Goal: Use online tool/utility: Use online tool/utility

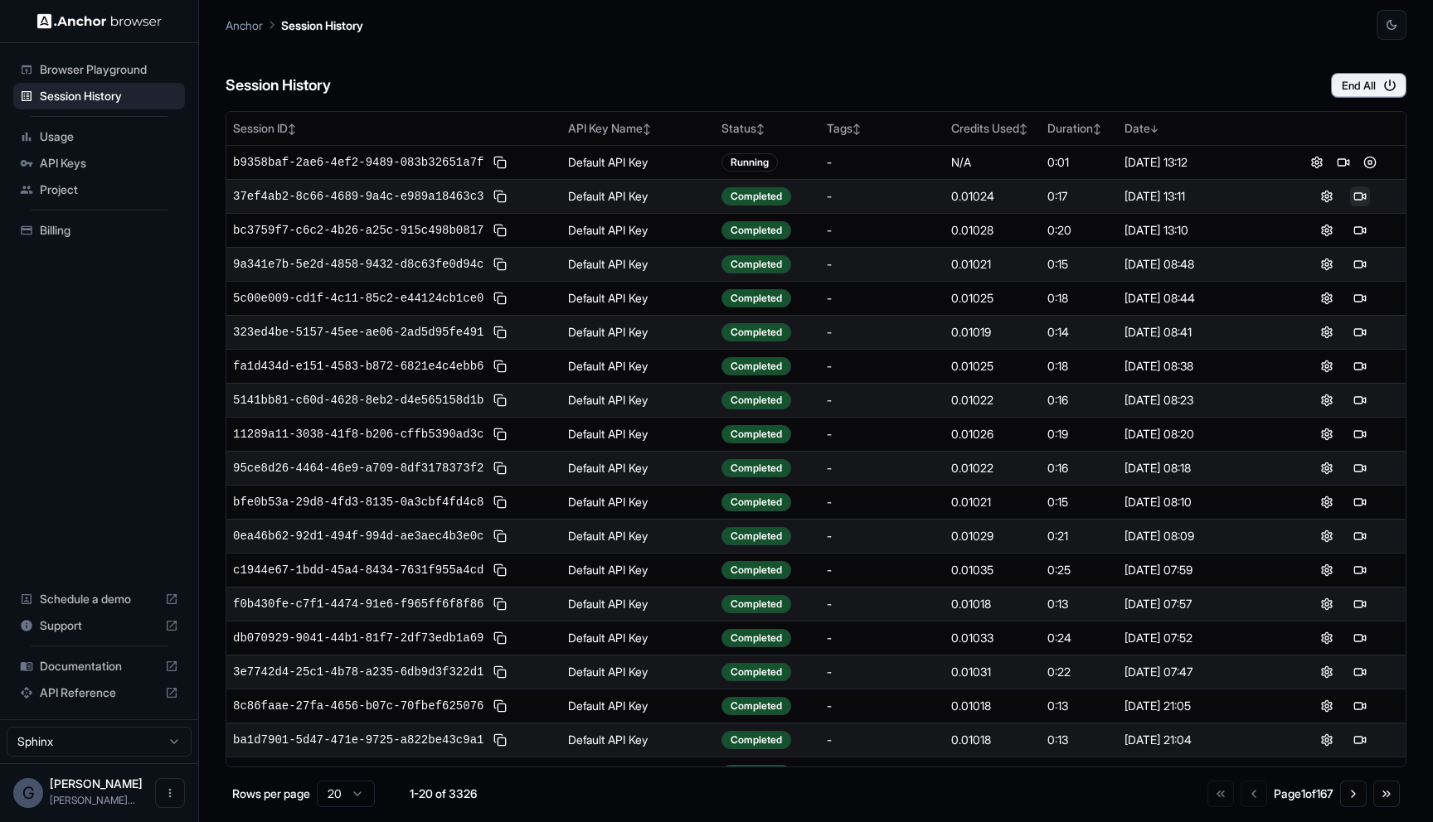
click at [1360, 199] on button at bounding box center [1360, 197] width 20 height 20
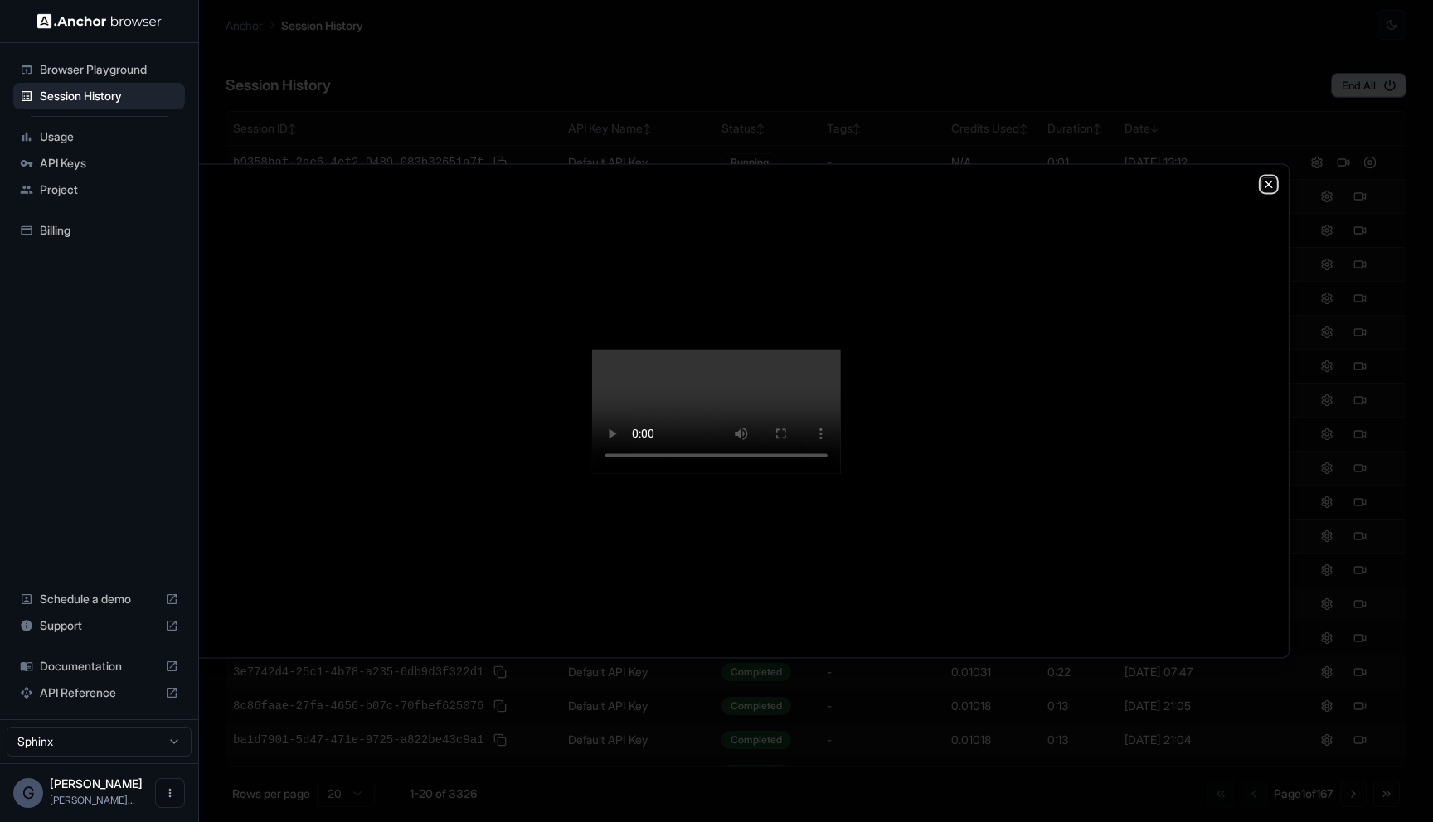
click at [1267, 177] on icon "button" at bounding box center [1268, 183] width 13 height 13
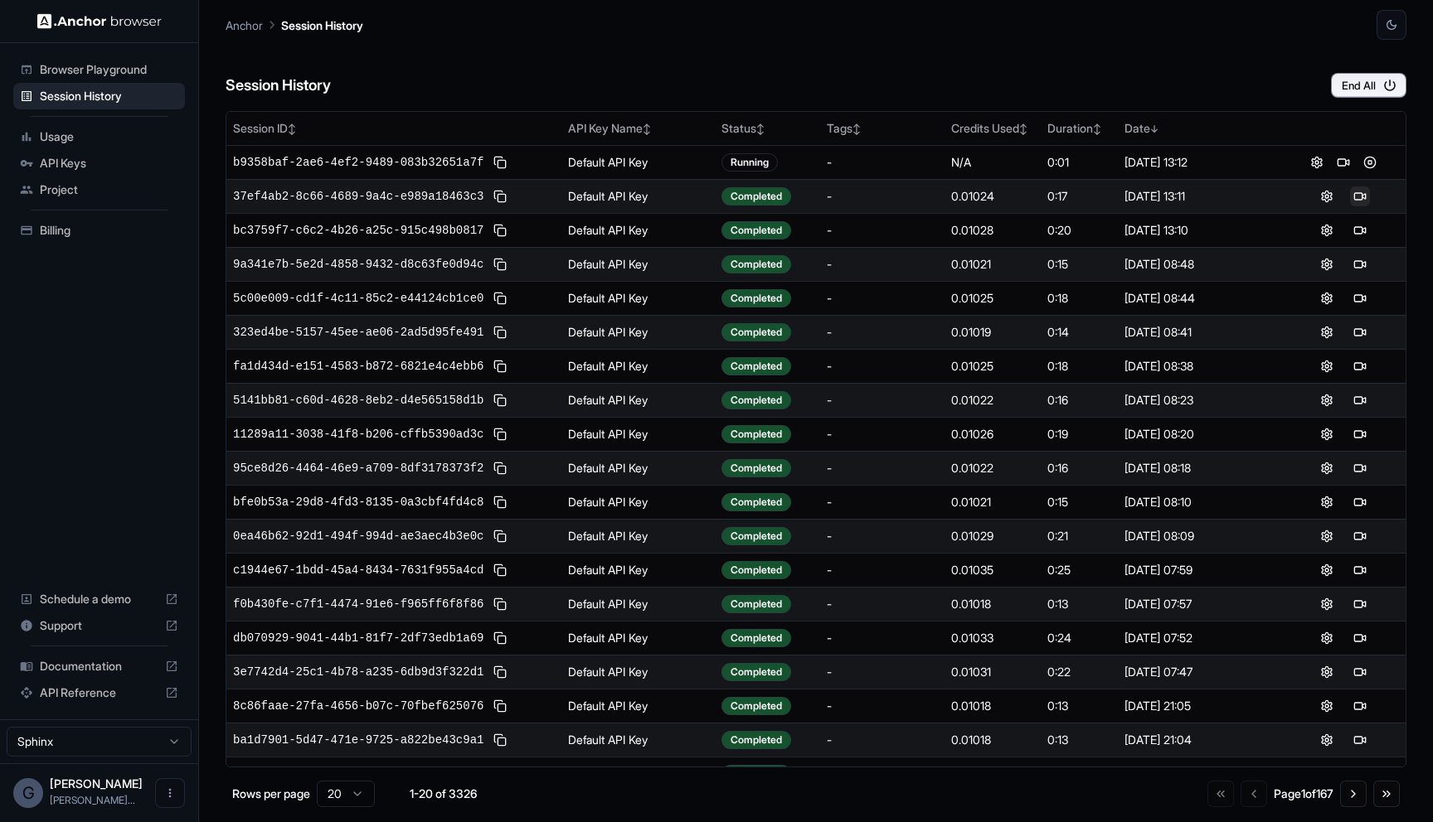
click at [1363, 200] on button at bounding box center [1360, 197] width 20 height 20
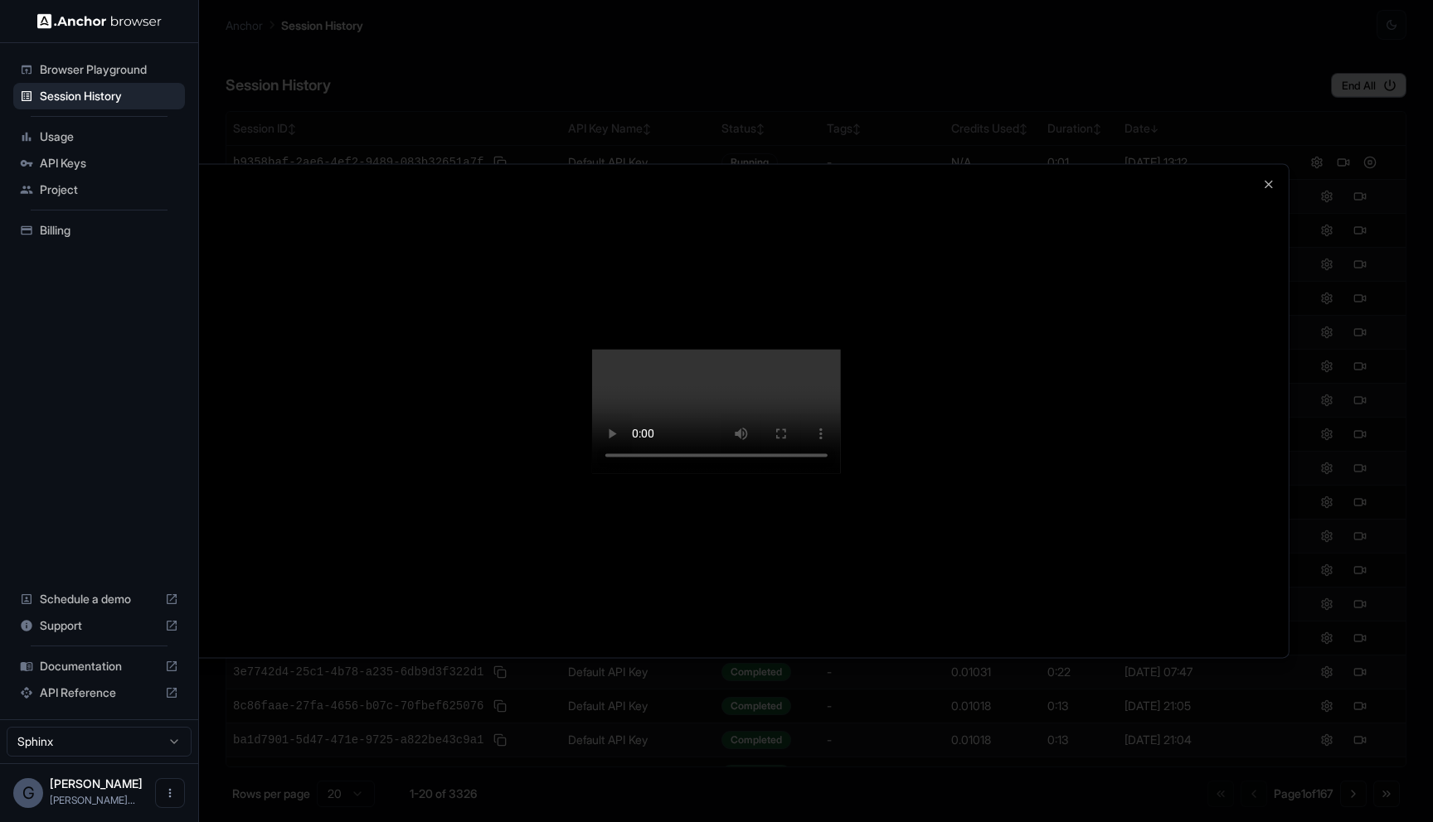
click at [1260, 164] on div at bounding box center [716, 410] width 1144 height 493
click at [1267, 177] on icon "button" at bounding box center [1268, 183] width 13 height 13
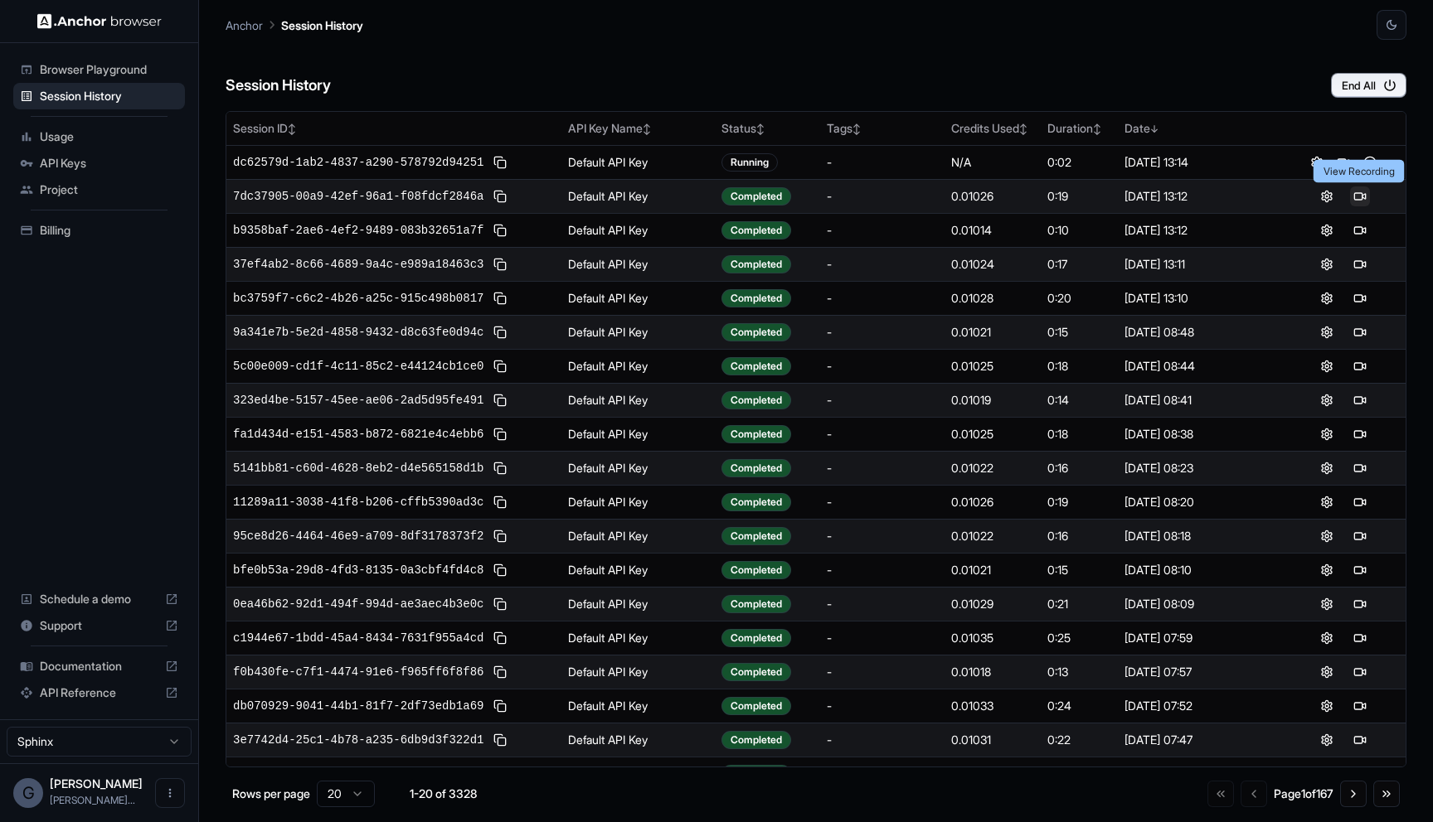
click at [1354, 196] on button at bounding box center [1360, 197] width 20 height 20
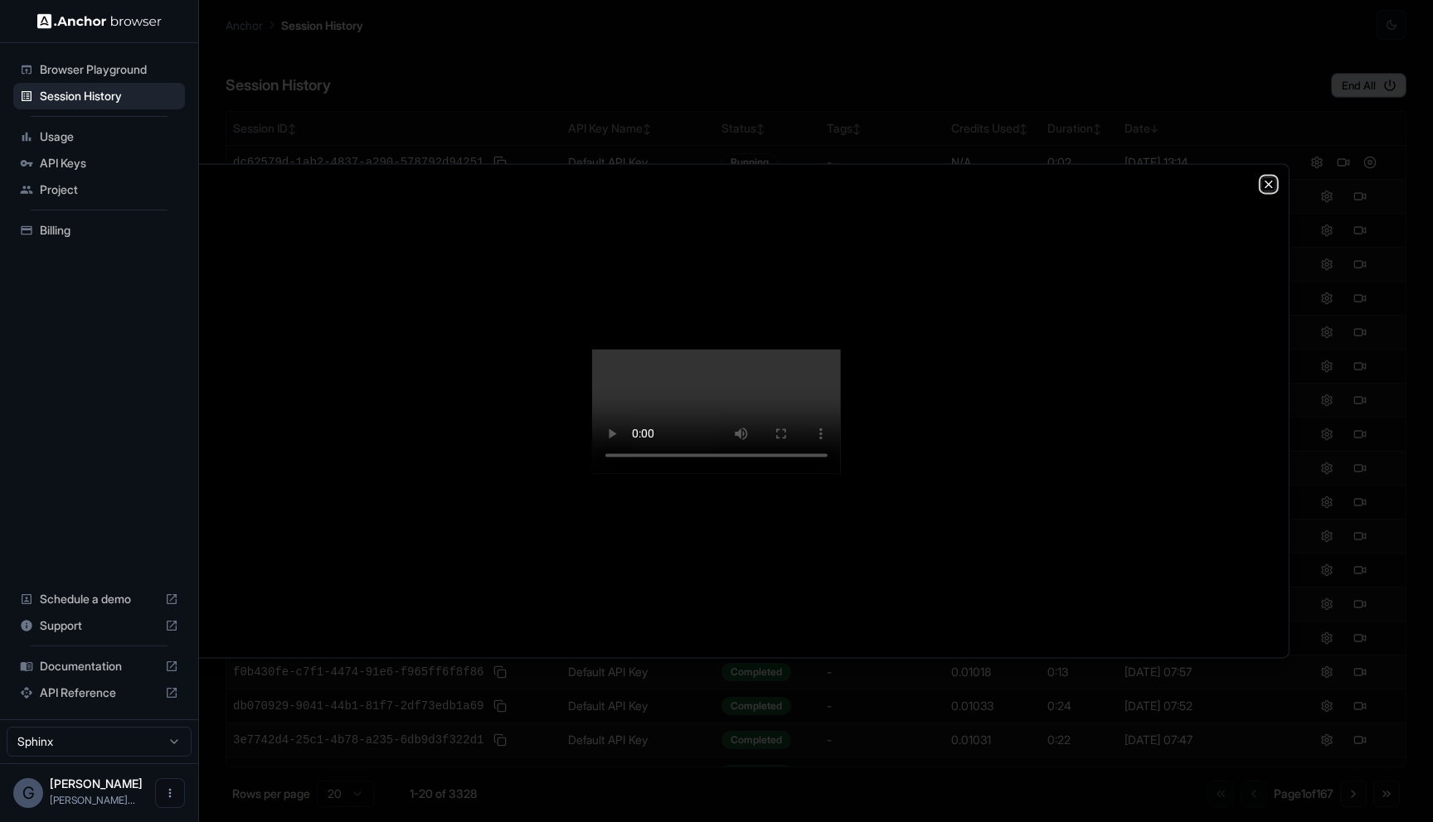
click at [1269, 181] on icon "button" at bounding box center [1268, 184] width 7 height 7
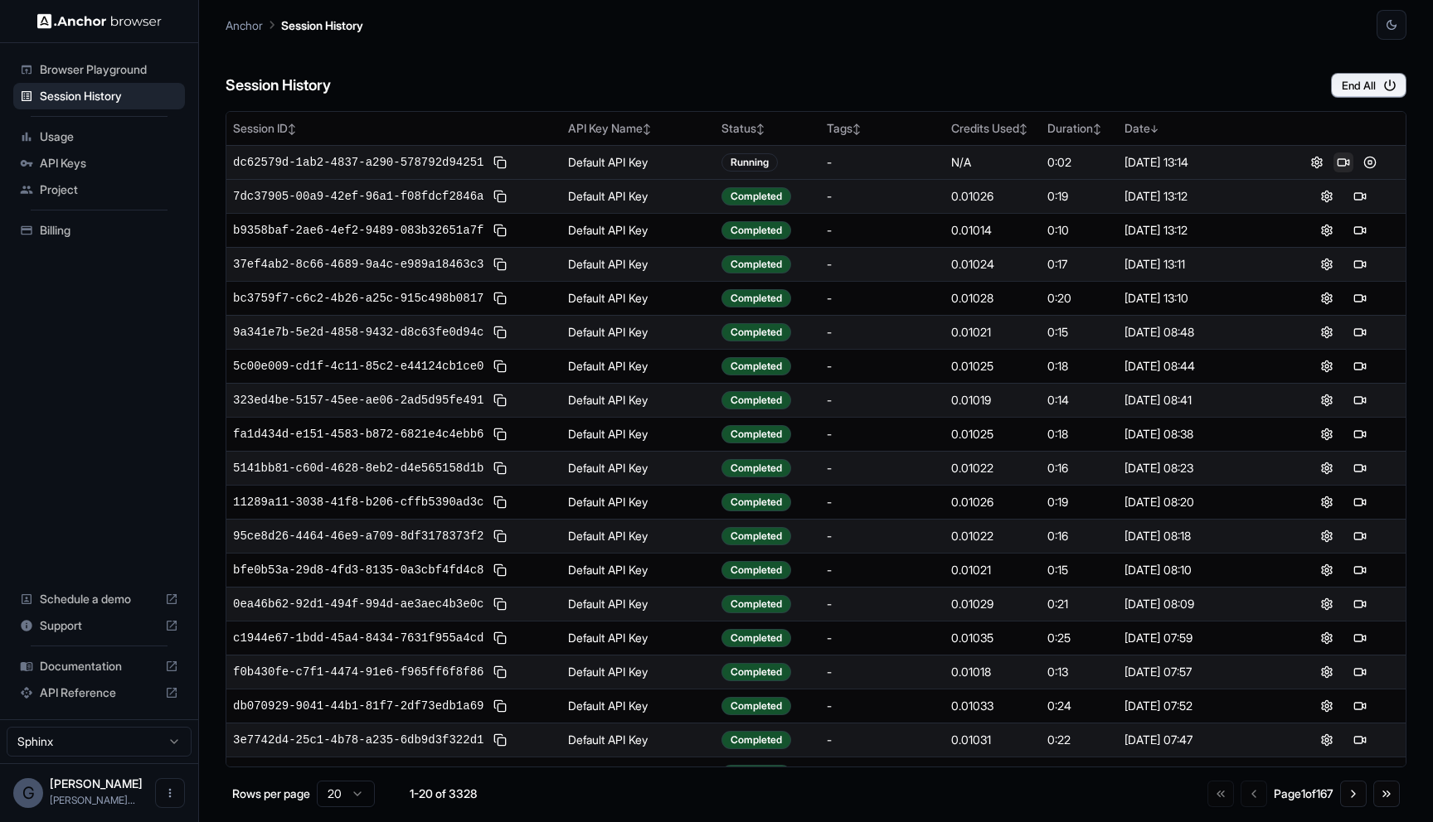
click at [1336, 162] on button at bounding box center [1343, 163] width 20 height 20
click at [1358, 191] on button at bounding box center [1360, 197] width 20 height 20
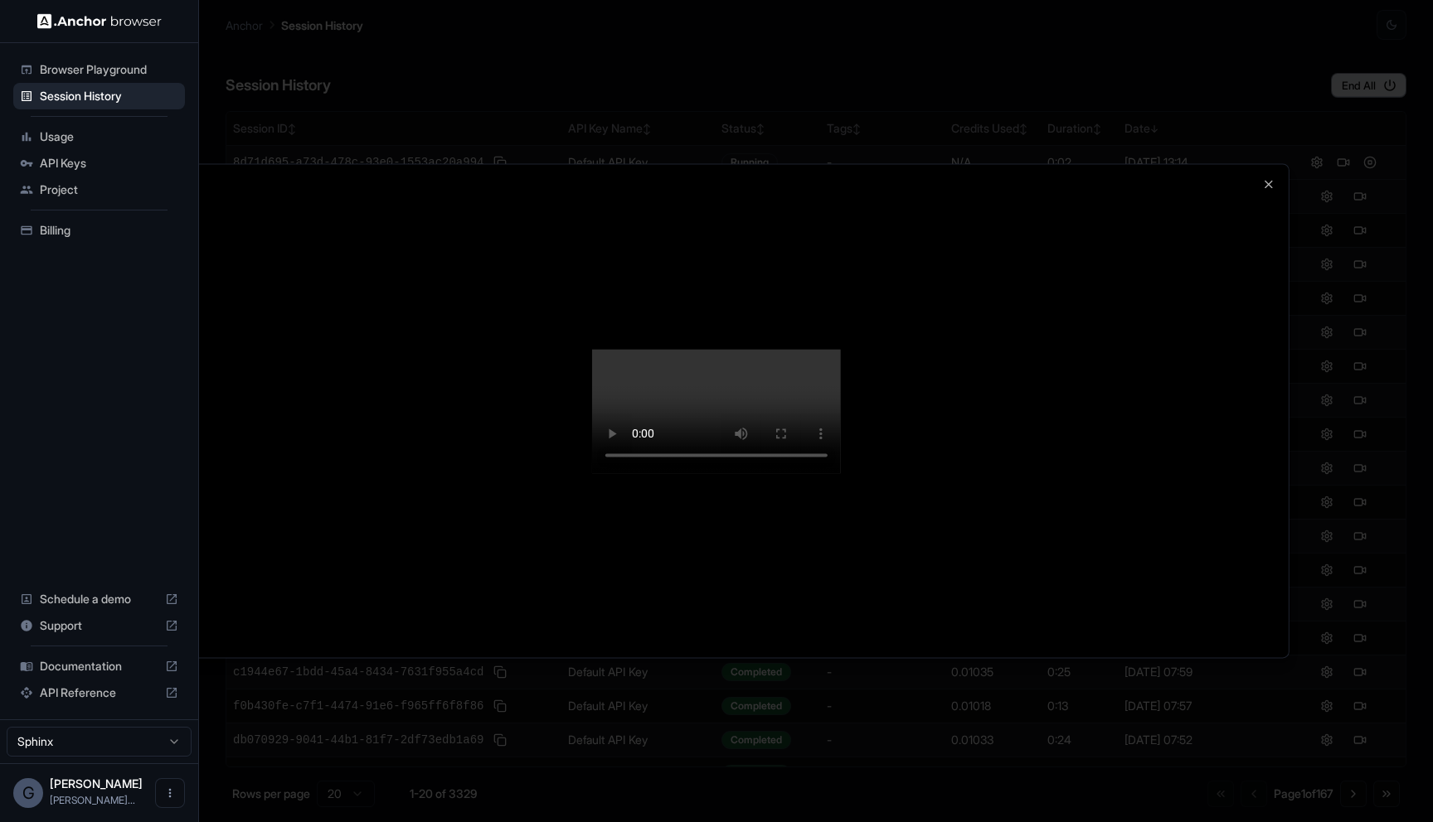
click at [1260, 164] on div at bounding box center [716, 410] width 1144 height 493
click at [1263, 177] on icon "button" at bounding box center [1268, 183] width 13 height 13
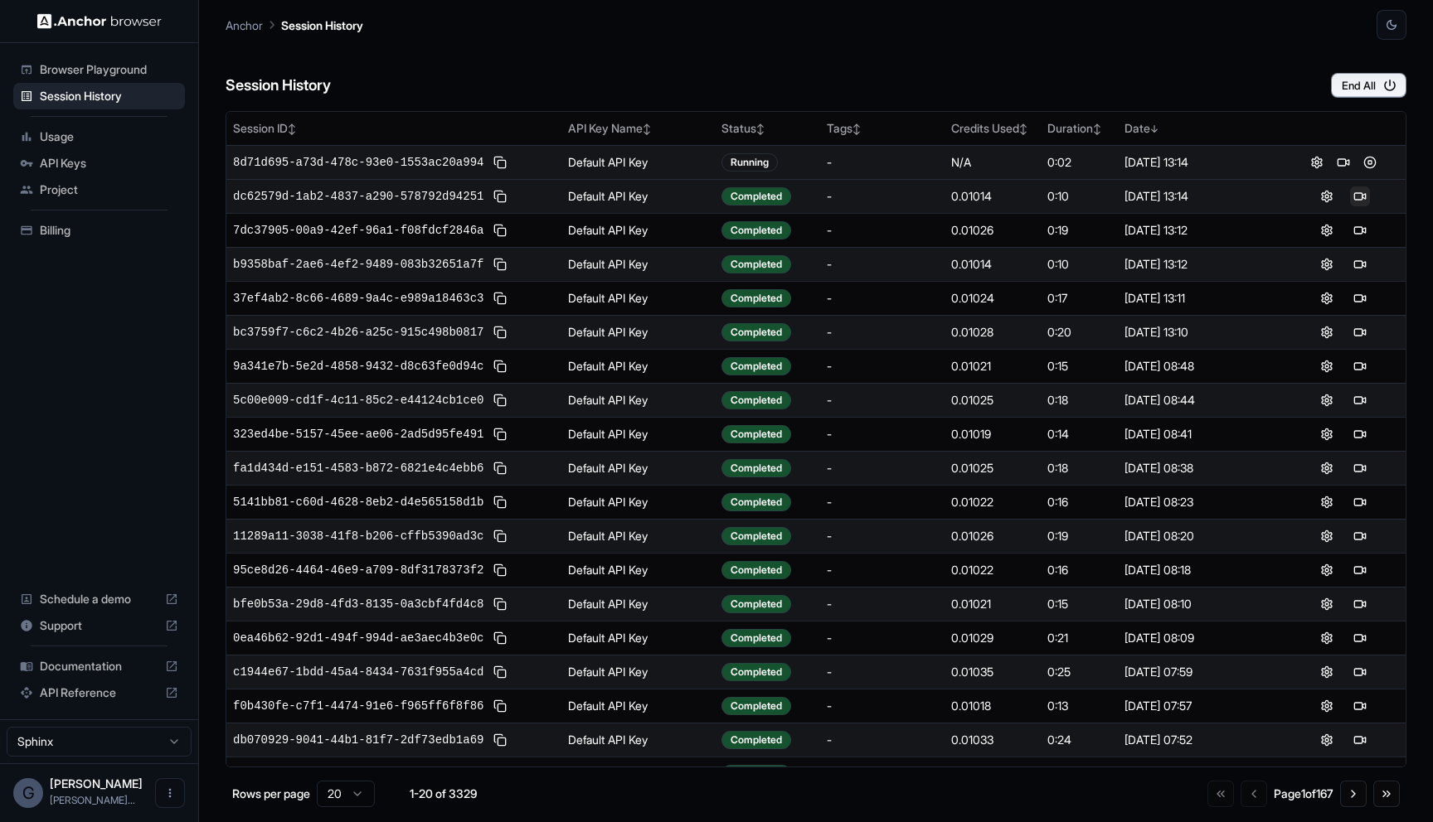
click at [1360, 198] on button at bounding box center [1360, 197] width 20 height 20
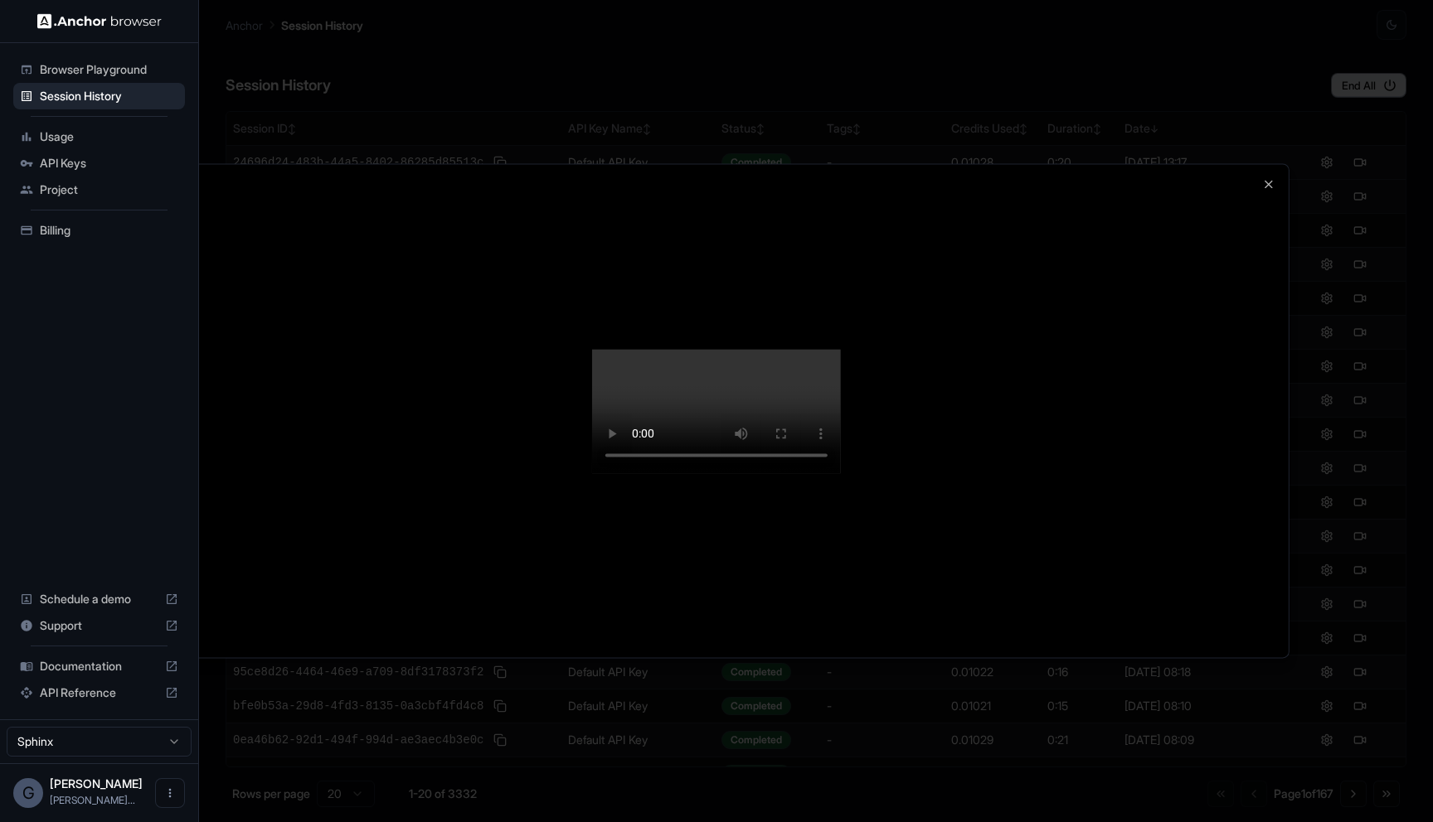
click at [1262, 164] on div at bounding box center [716, 410] width 1144 height 493
click at [1263, 177] on icon "button" at bounding box center [1268, 183] width 13 height 13
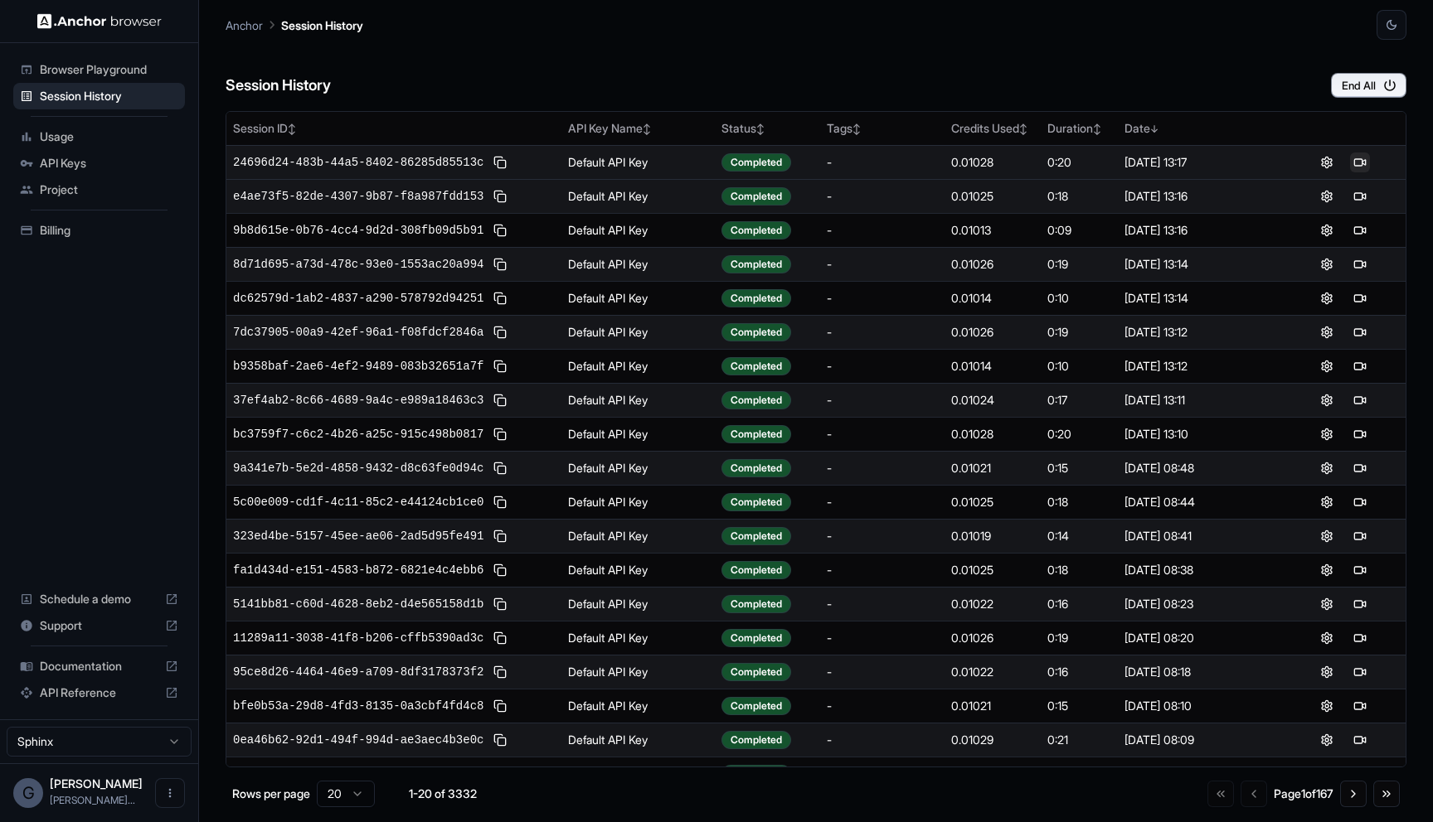
click at [1362, 162] on button at bounding box center [1360, 163] width 20 height 20
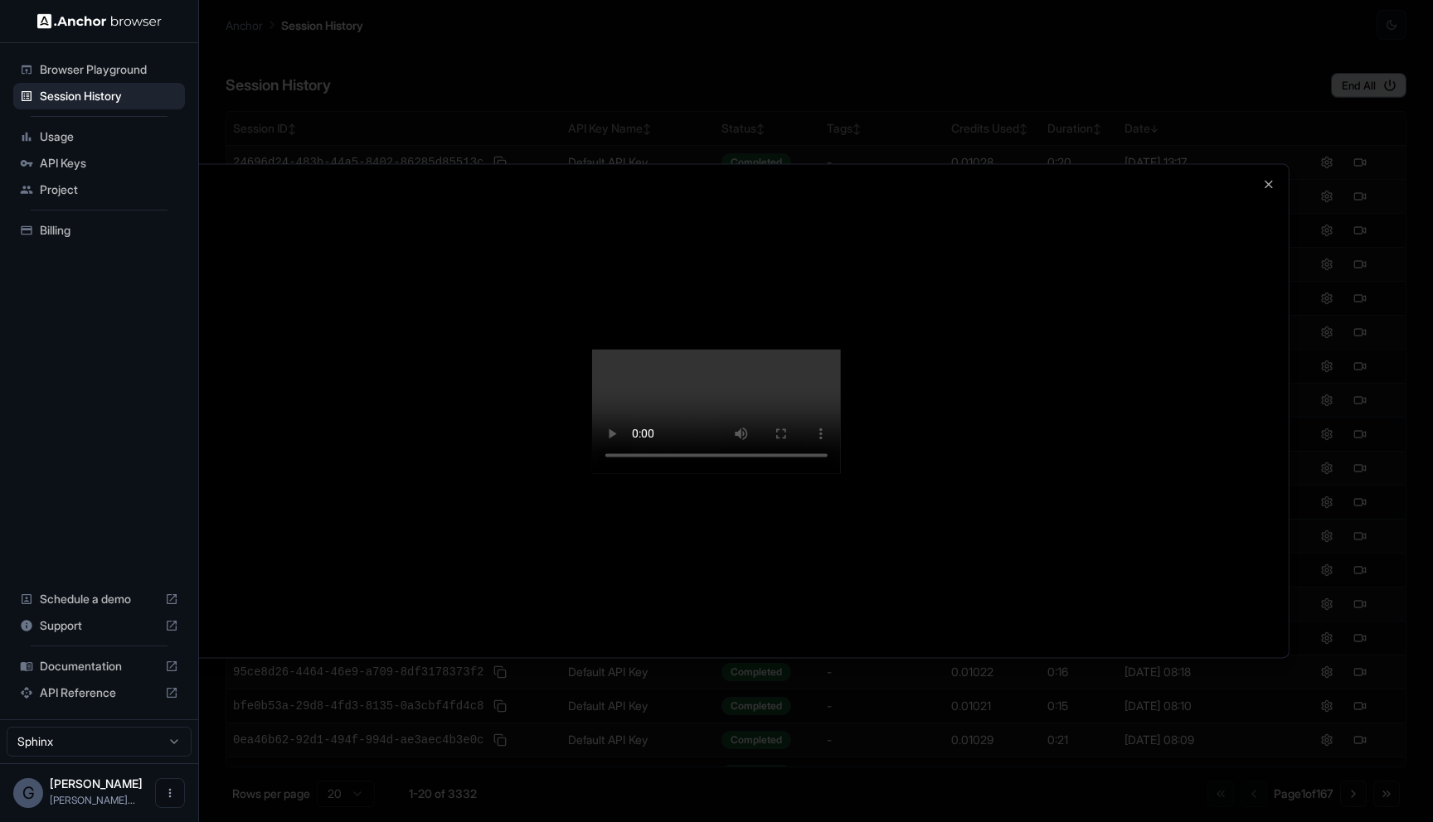
click at [1273, 164] on div at bounding box center [716, 410] width 1144 height 493
click at [1273, 177] on icon "button" at bounding box center [1268, 183] width 13 height 13
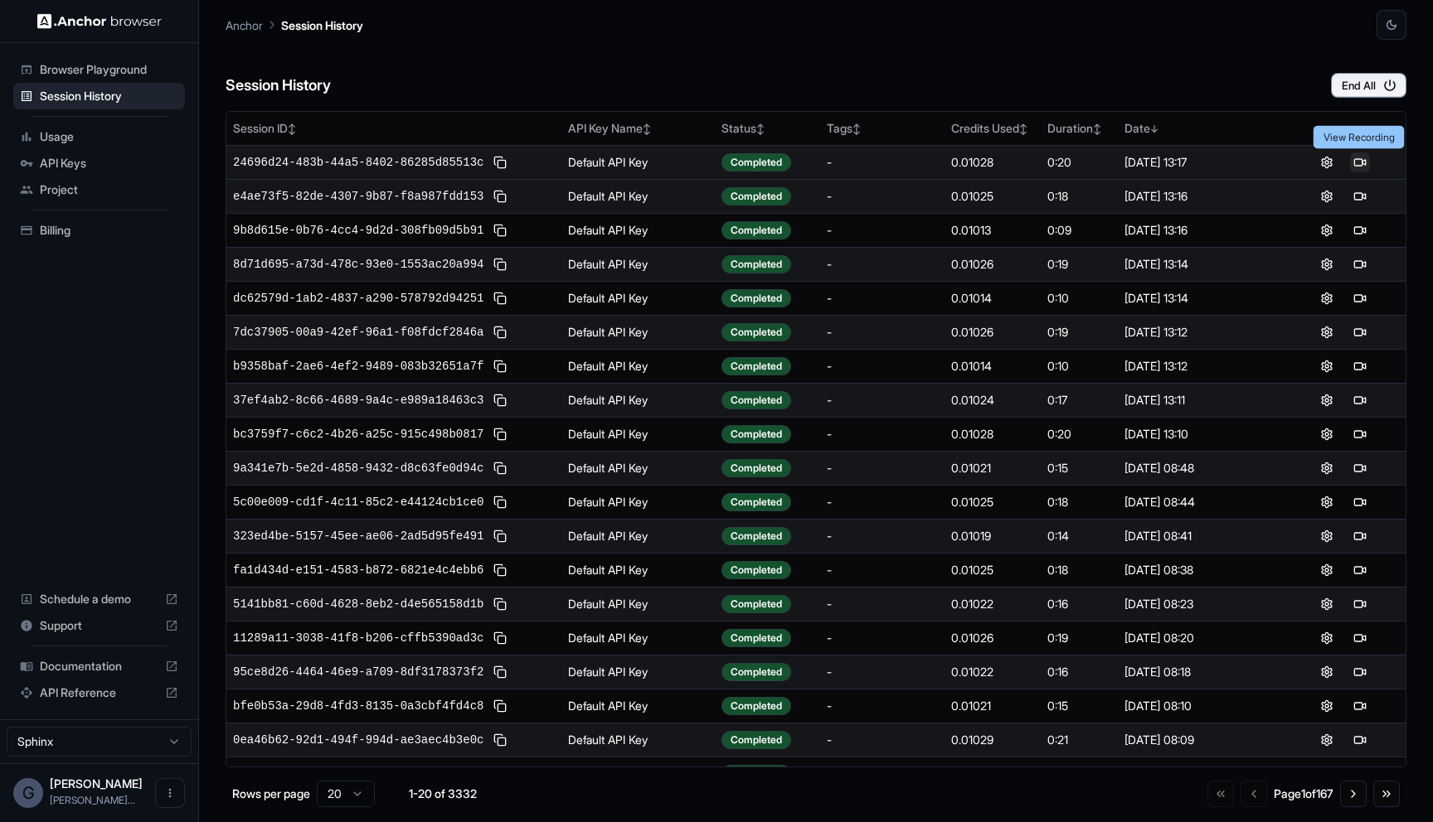
click at [1365, 158] on button at bounding box center [1360, 163] width 20 height 20
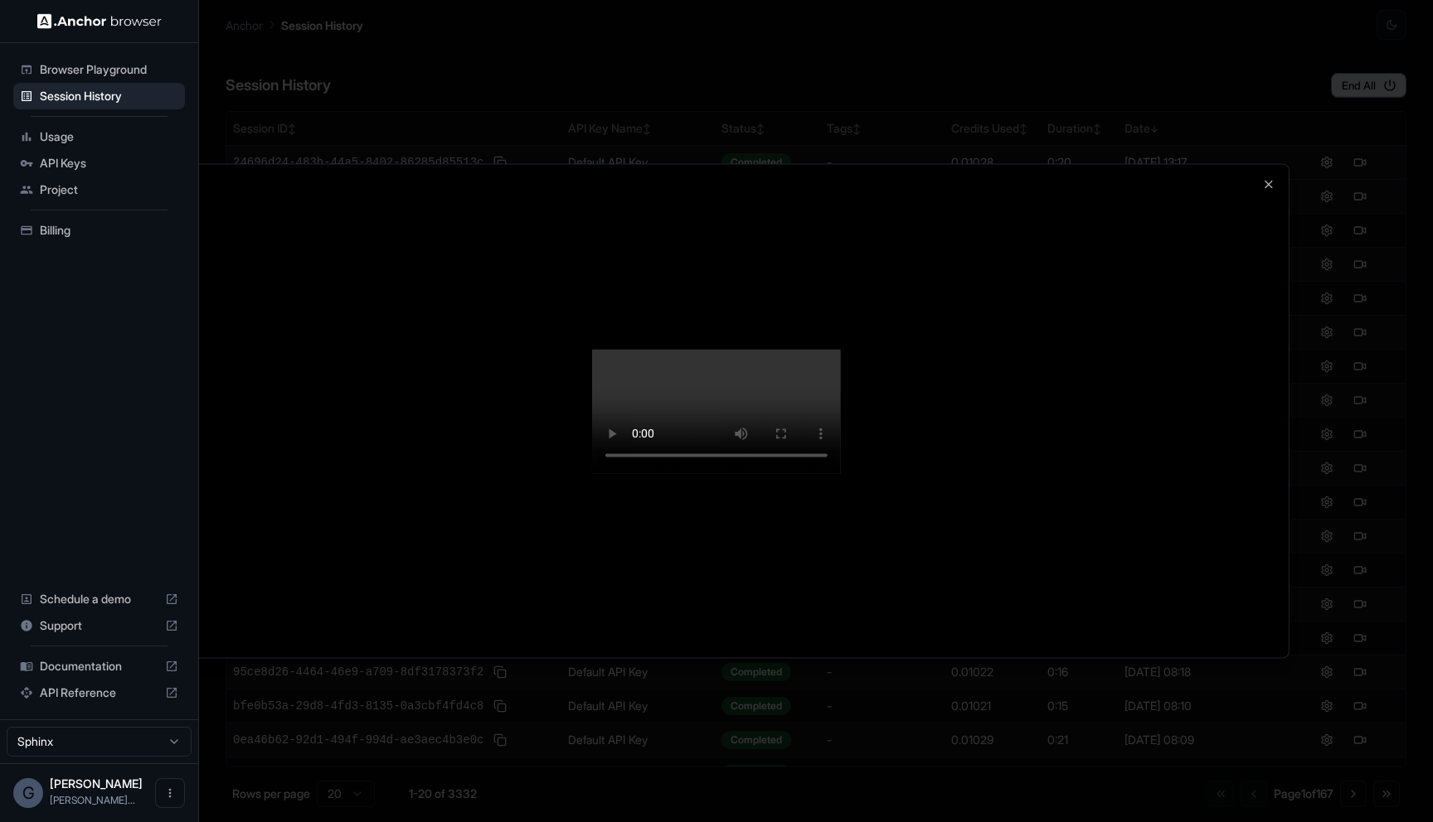
click at [1261, 164] on div at bounding box center [716, 410] width 1144 height 493
click at [1263, 177] on icon "button" at bounding box center [1268, 183] width 13 height 13
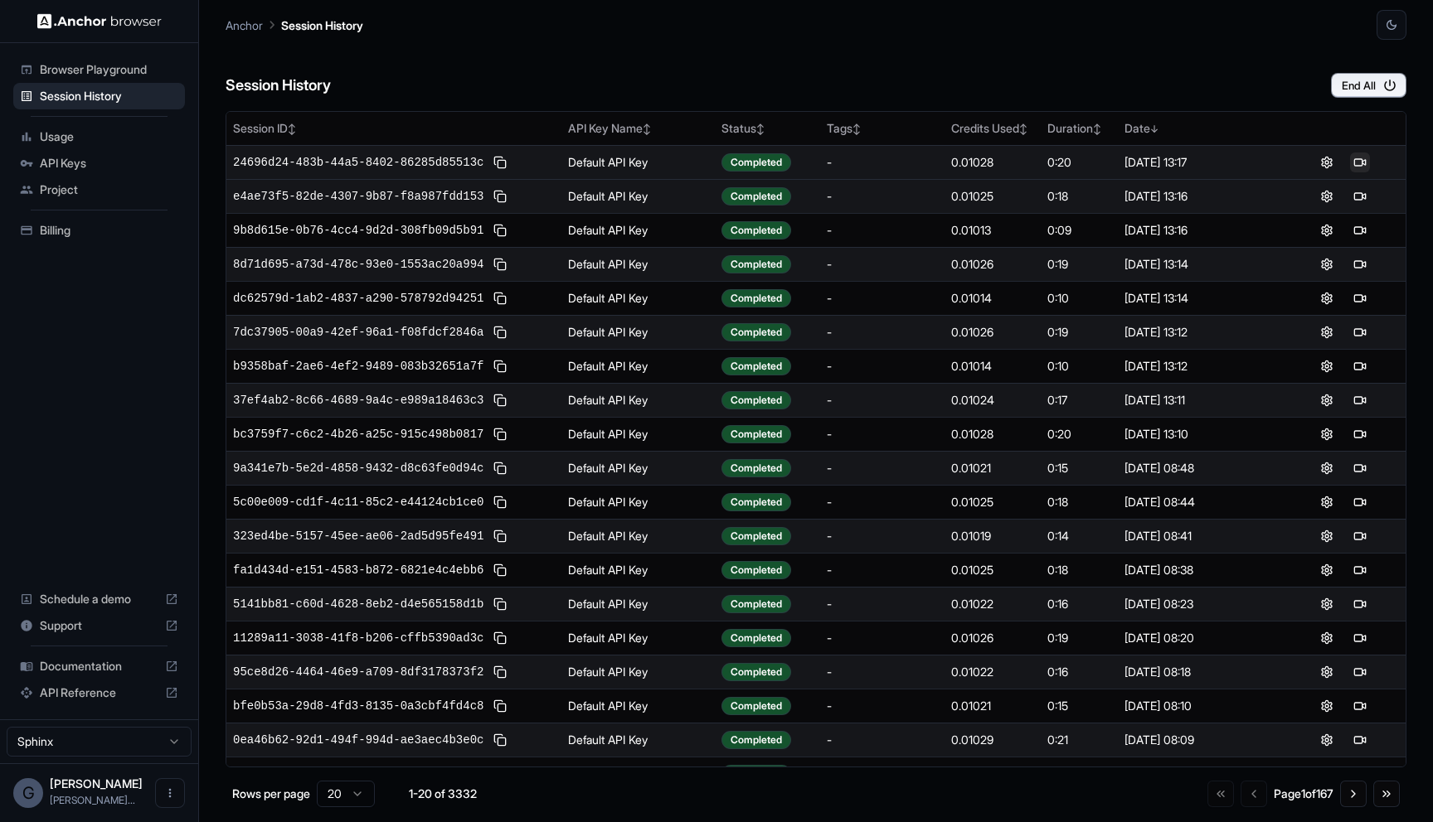
click at [1364, 160] on button at bounding box center [1360, 163] width 20 height 20
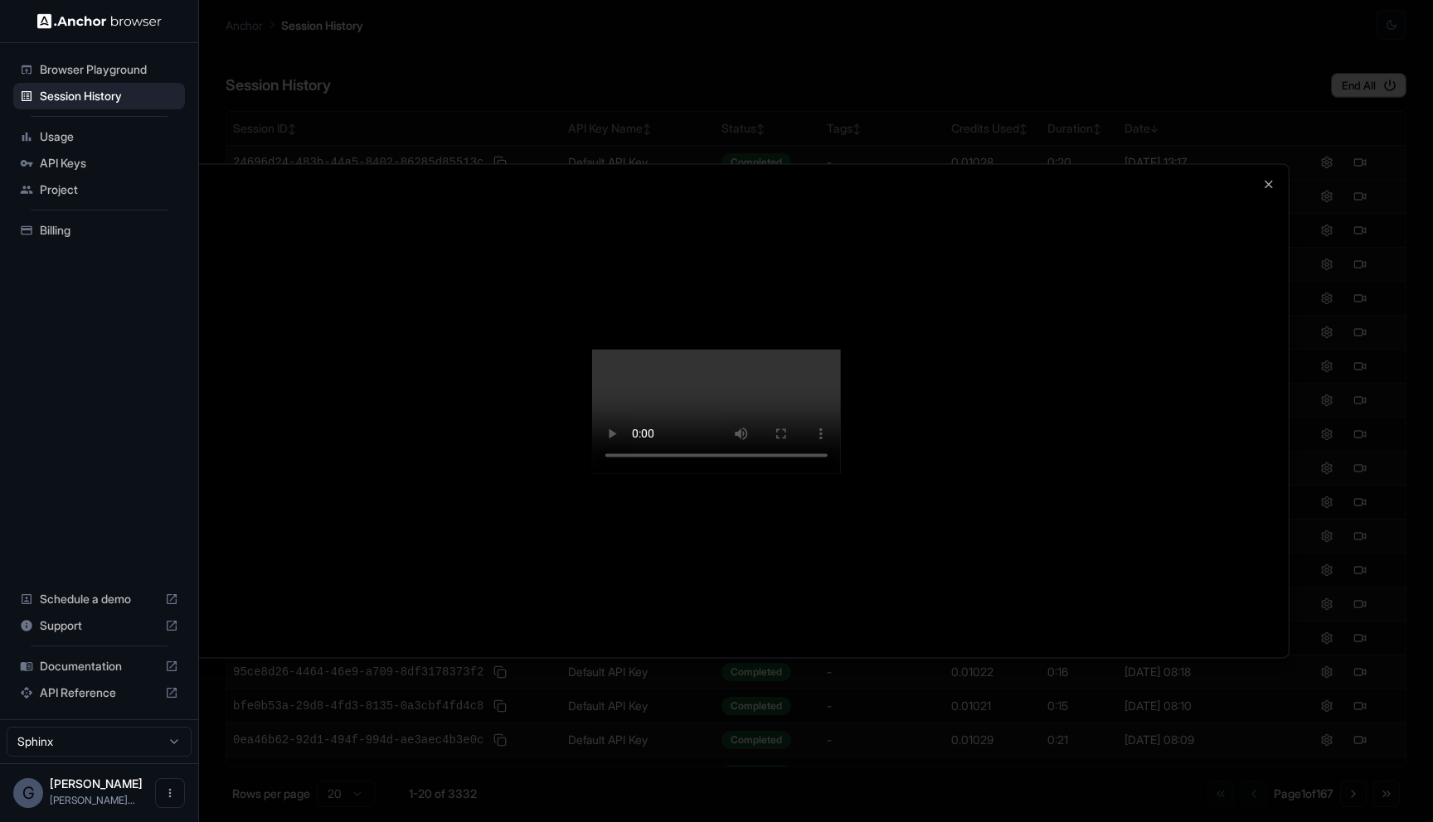
click at [841, 473] on video at bounding box center [716, 411] width 249 height 124
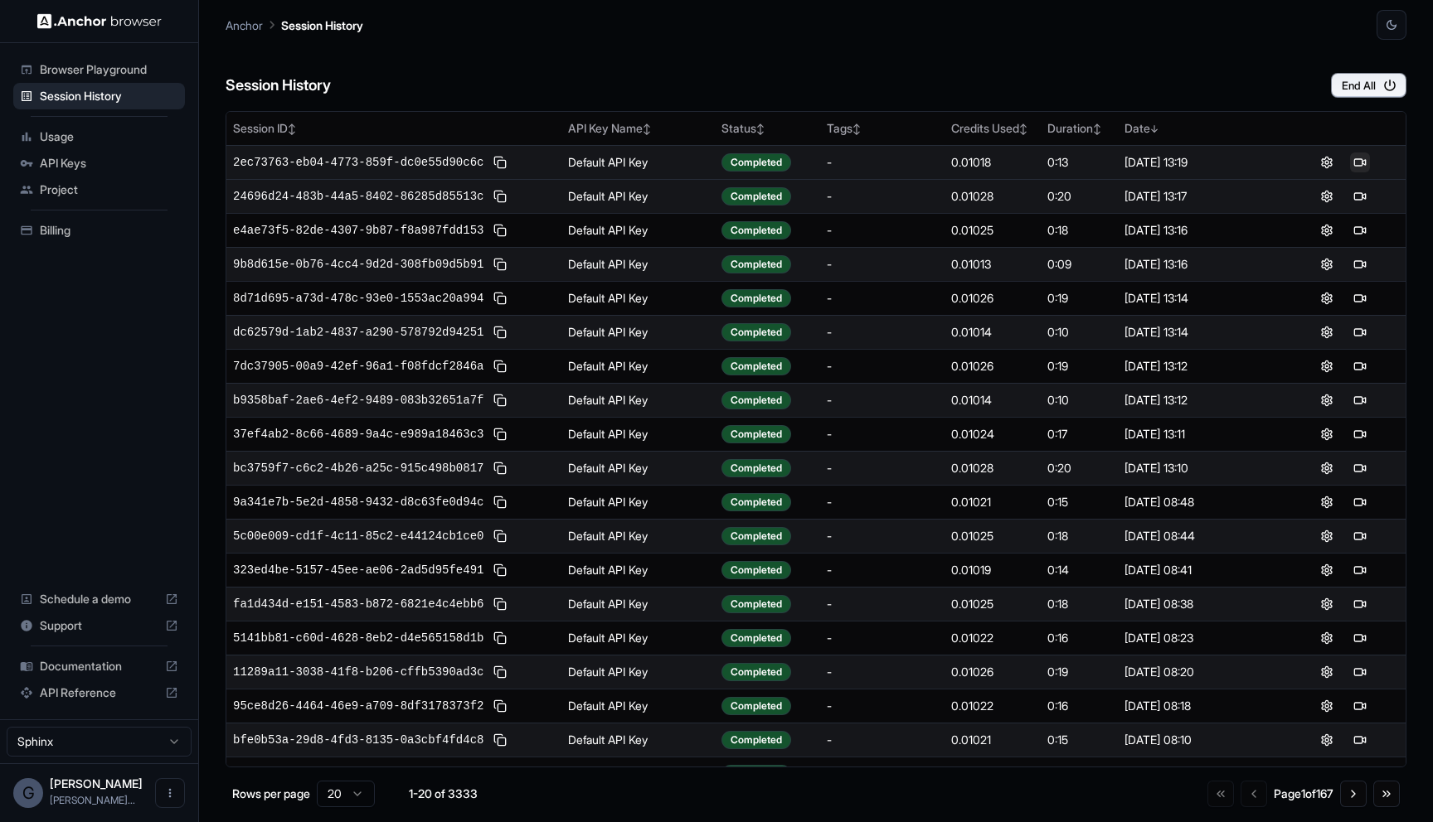
click at [1358, 158] on button at bounding box center [1360, 163] width 20 height 20
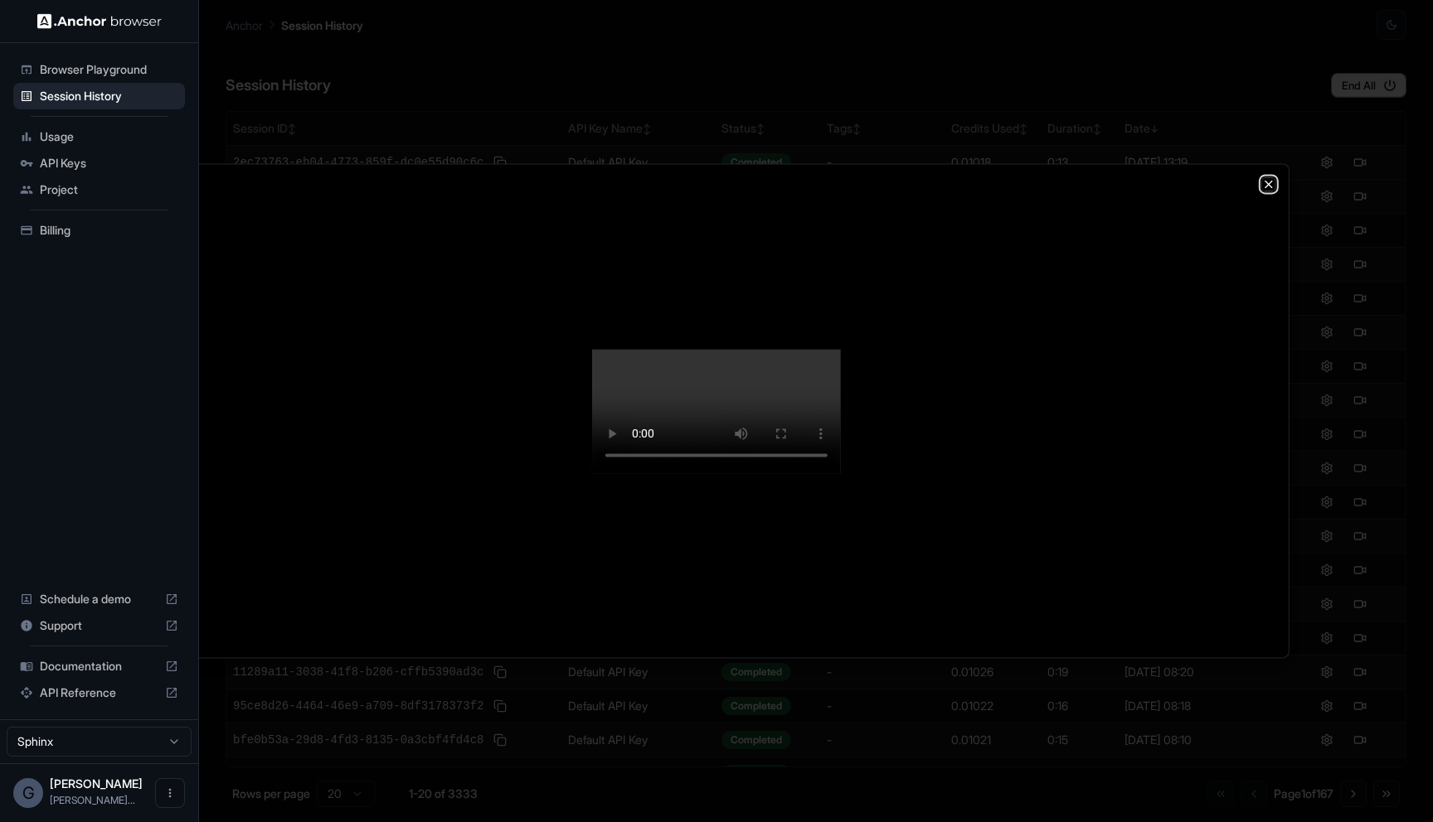
click at [1265, 177] on icon "button" at bounding box center [1268, 183] width 13 height 13
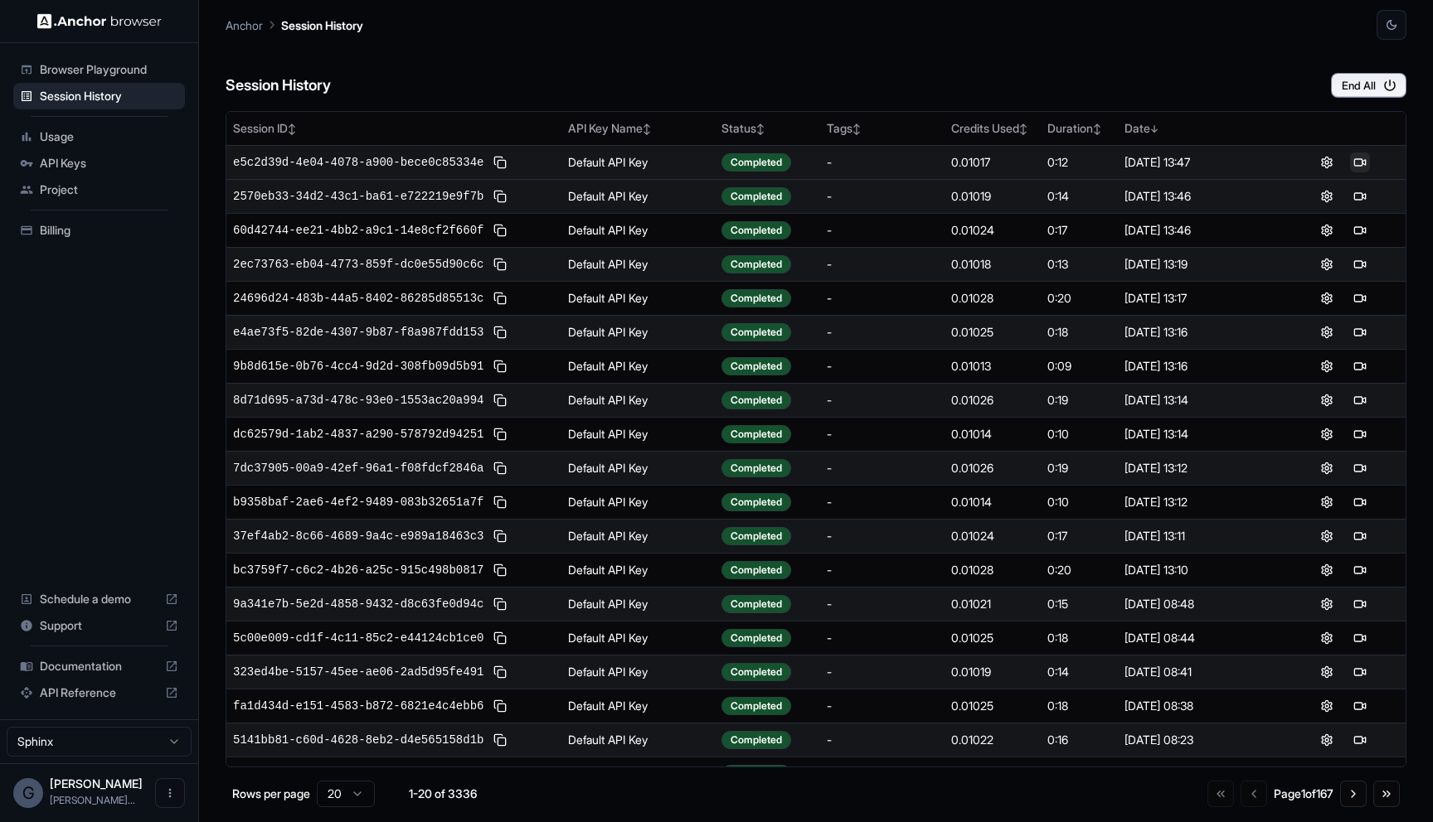
click at [1367, 162] on button at bounding box center [1360, 163] width 20 height 20
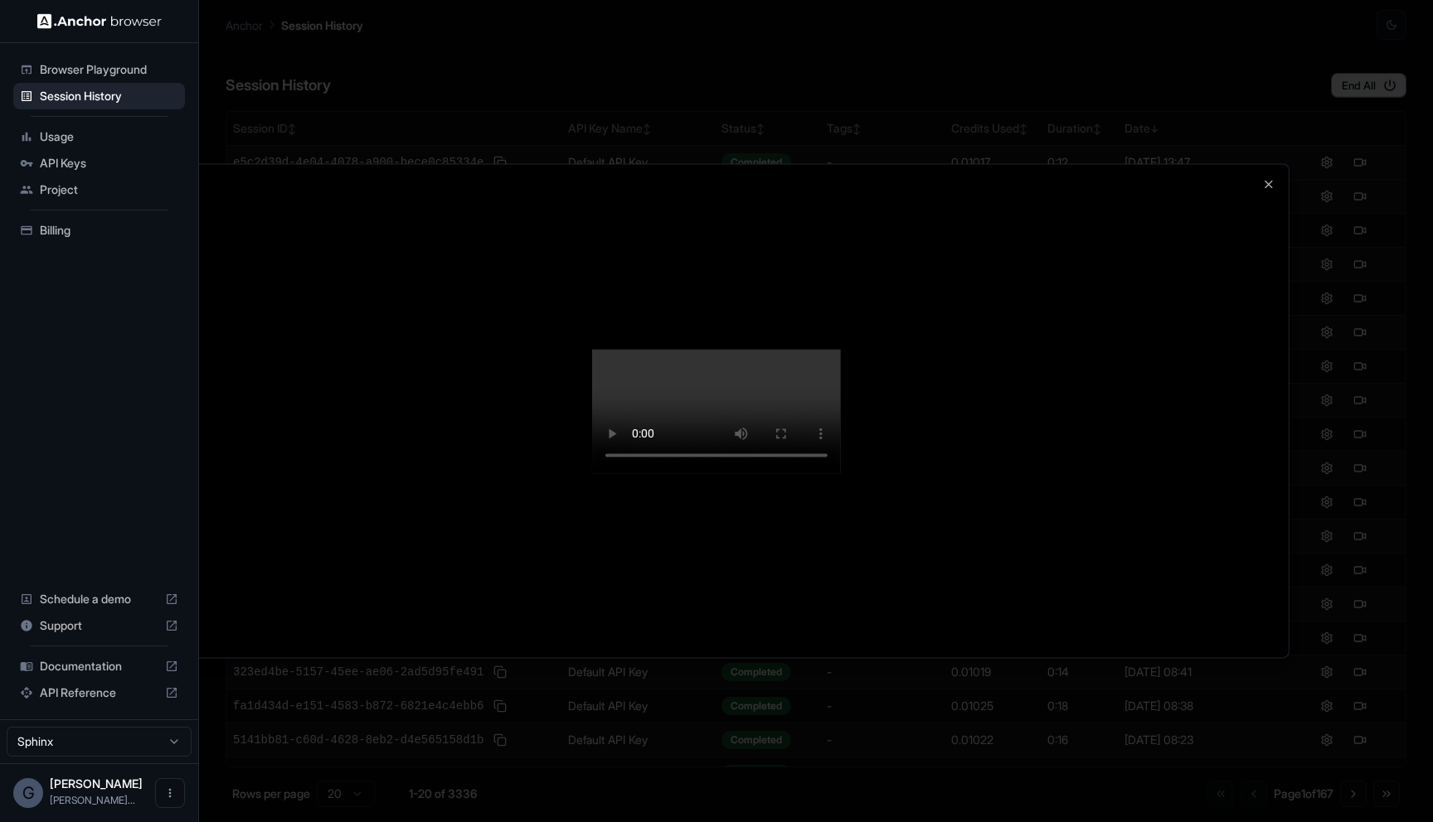
click at [960, 741] on div at bounding box center [716, 411] width 1433 height 822
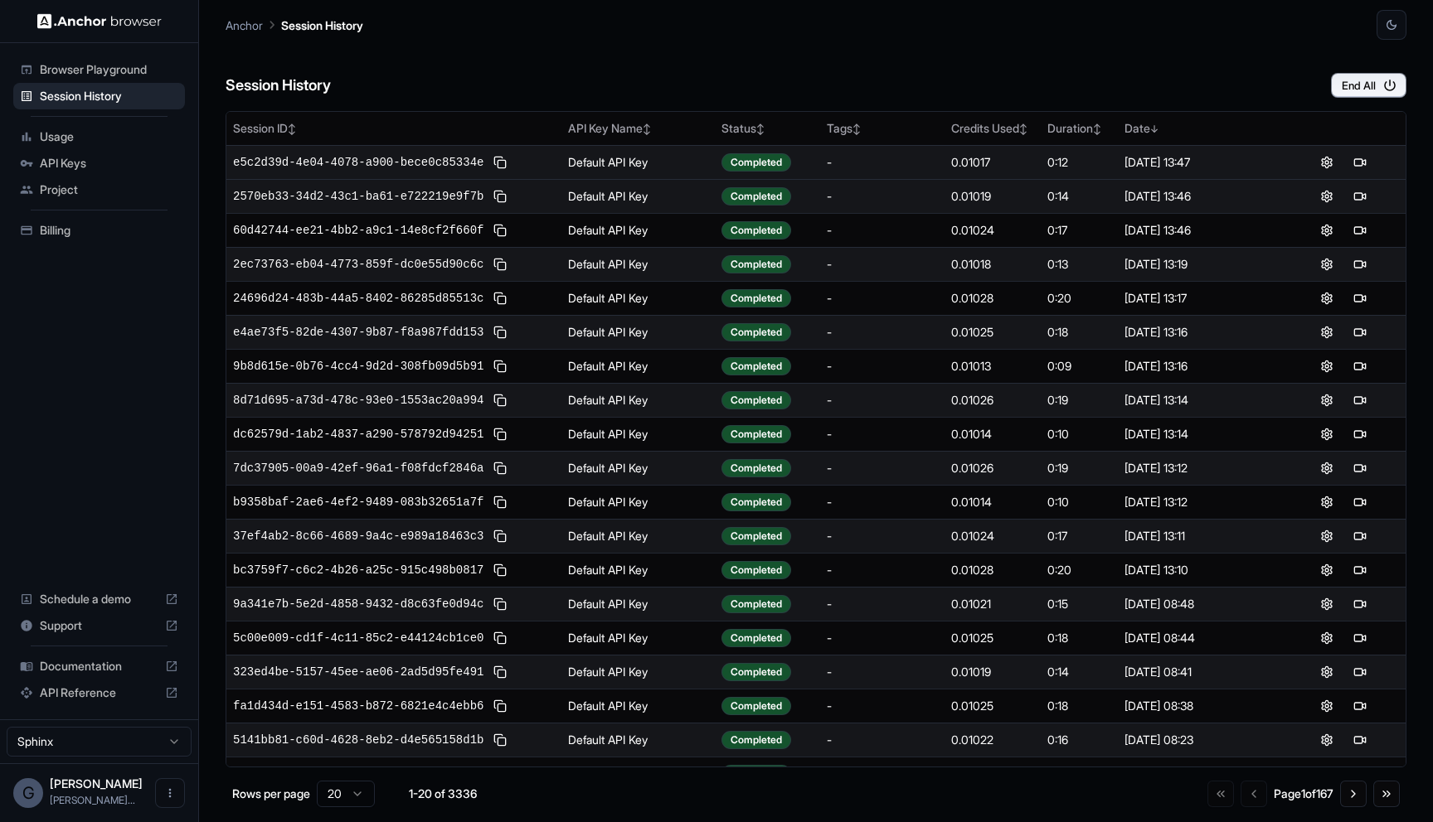
click at [1351, 175] on td at bounding box center [1343, 162] width 124 height 34
click at [1357, 170] on button at bounding box center [1360, 163] width 20 height 20
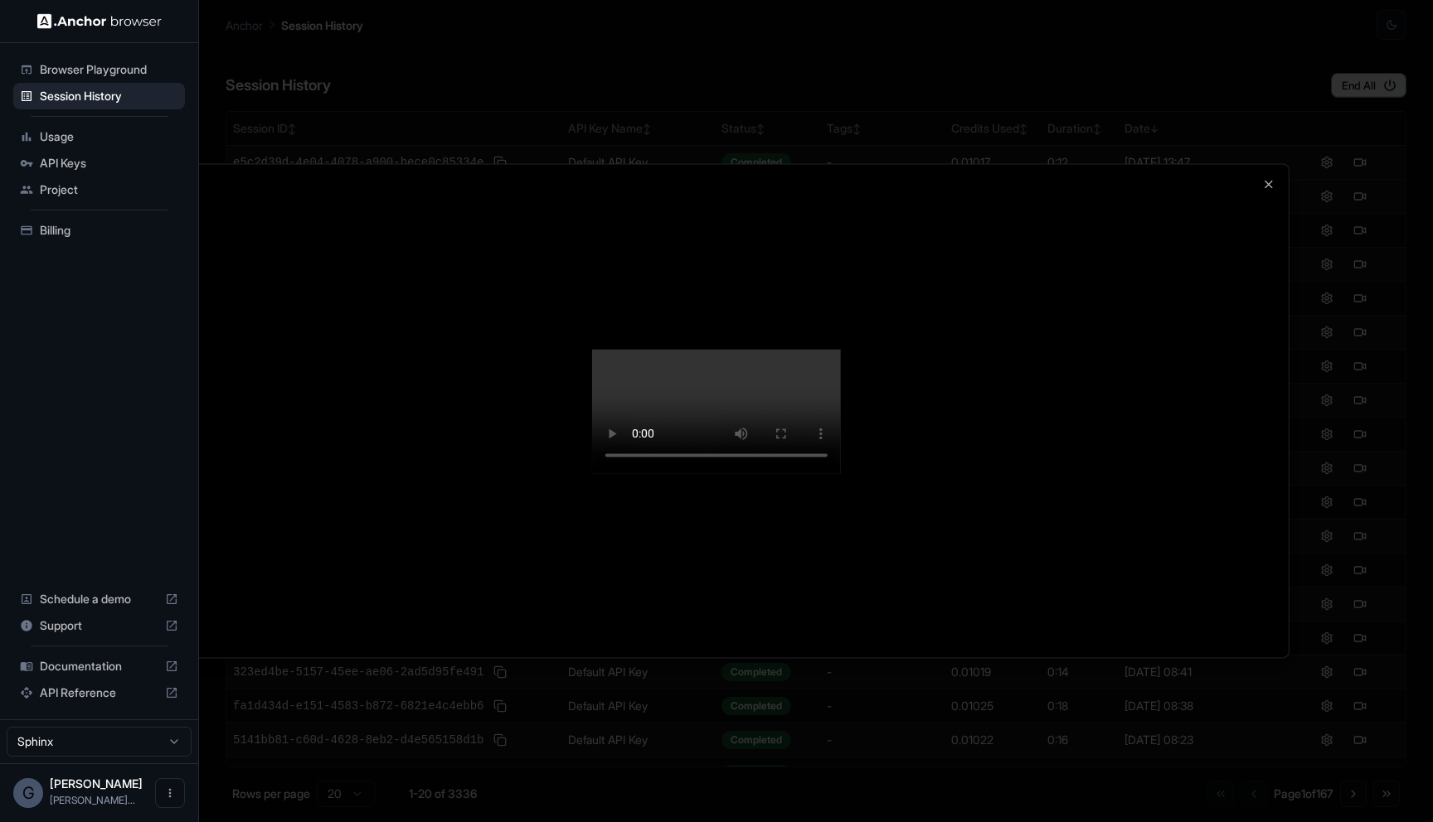
click at [841, 471] on video at bounding box center [716, 411] width 249 height 124
click at [1340, 105] on div at bounding box center [716, 411] width 1433 height 822
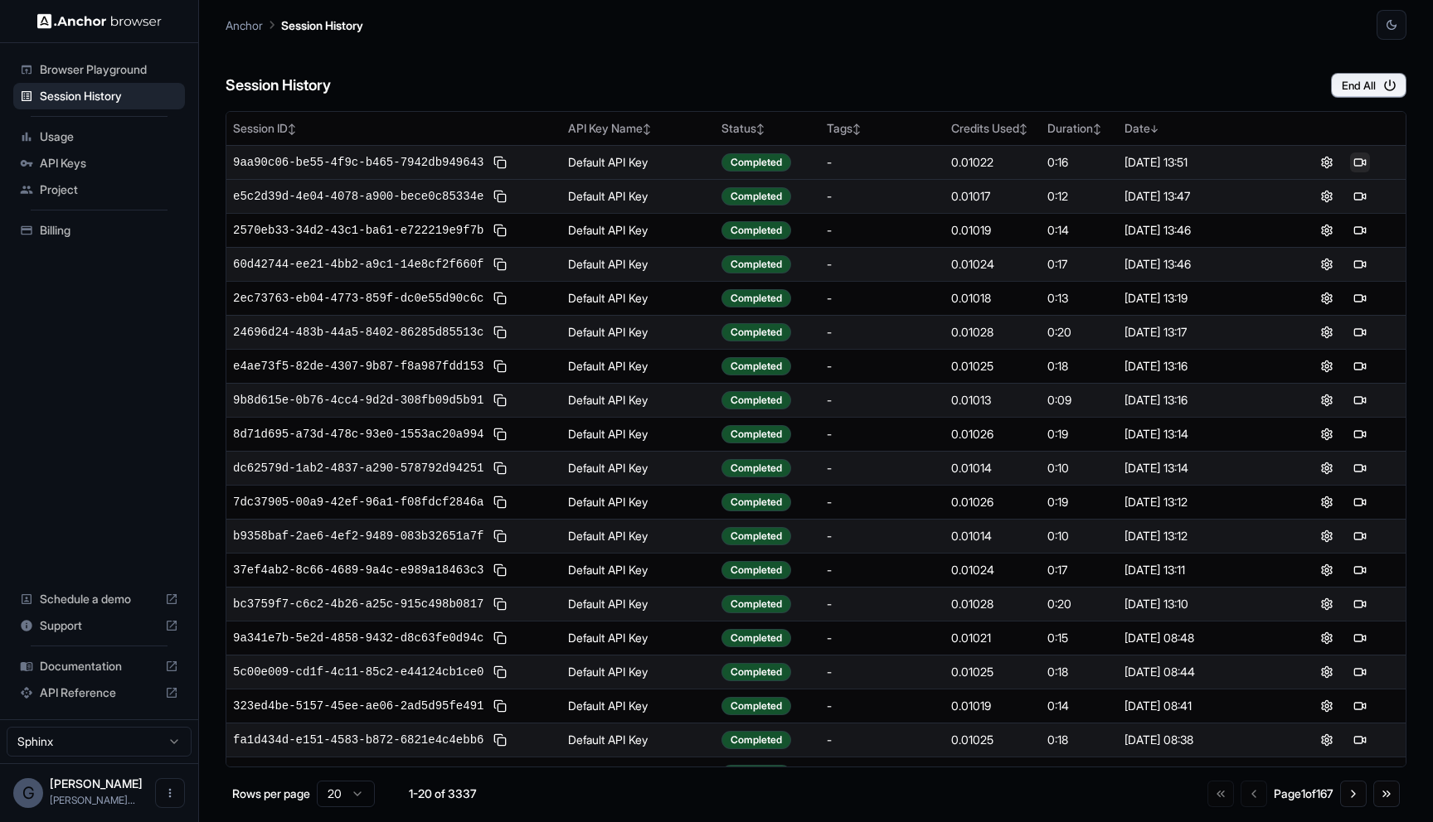
click at [1354, 167] on button at bounding box center [1360, 163] width 20 height 20
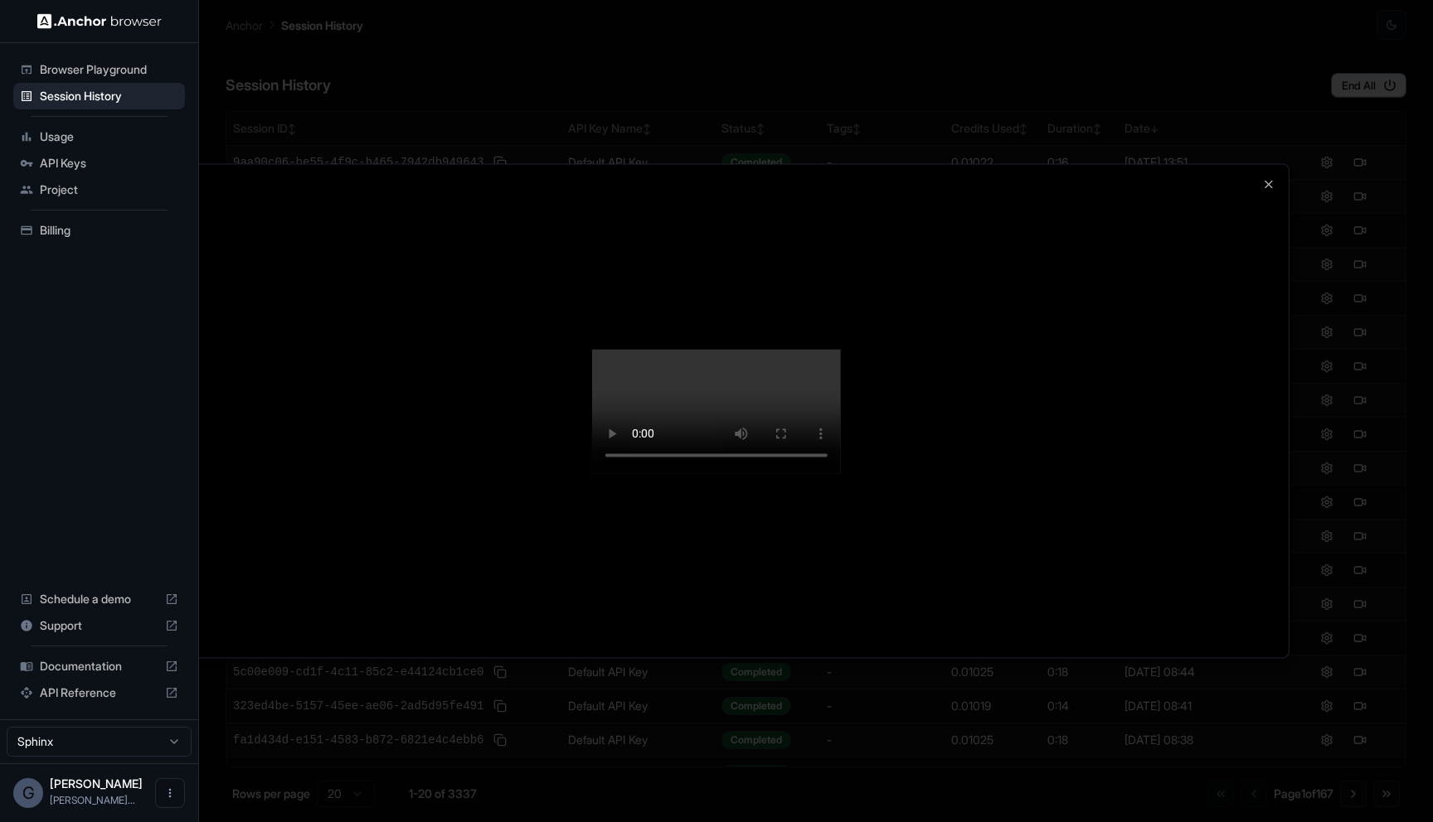
click at [1073, 75] on div at bounding box center [716, 411] width 1433 height 822
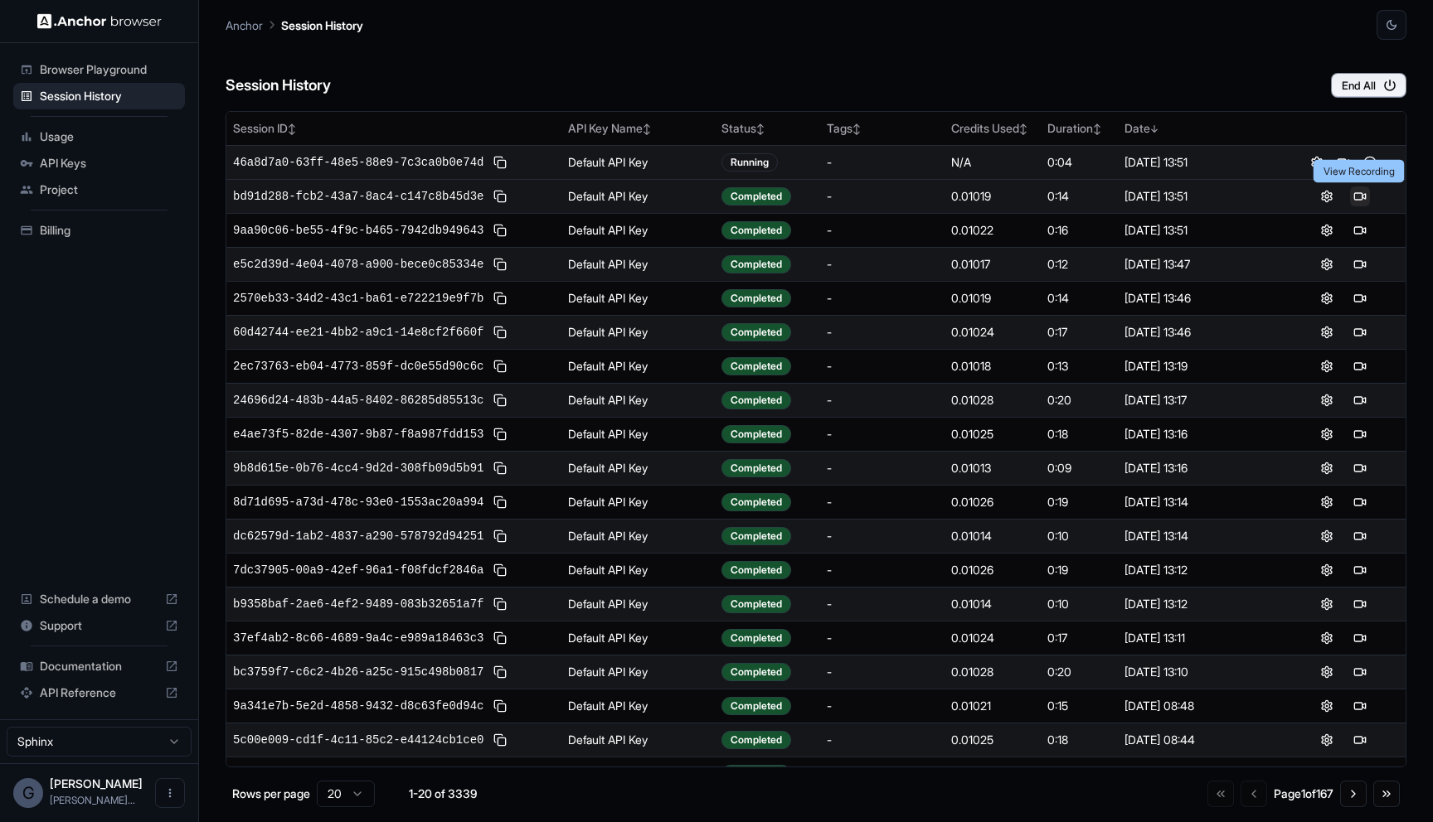
click at [1360, 201] on button at bounding box center [1360, 197] width 20 height 20
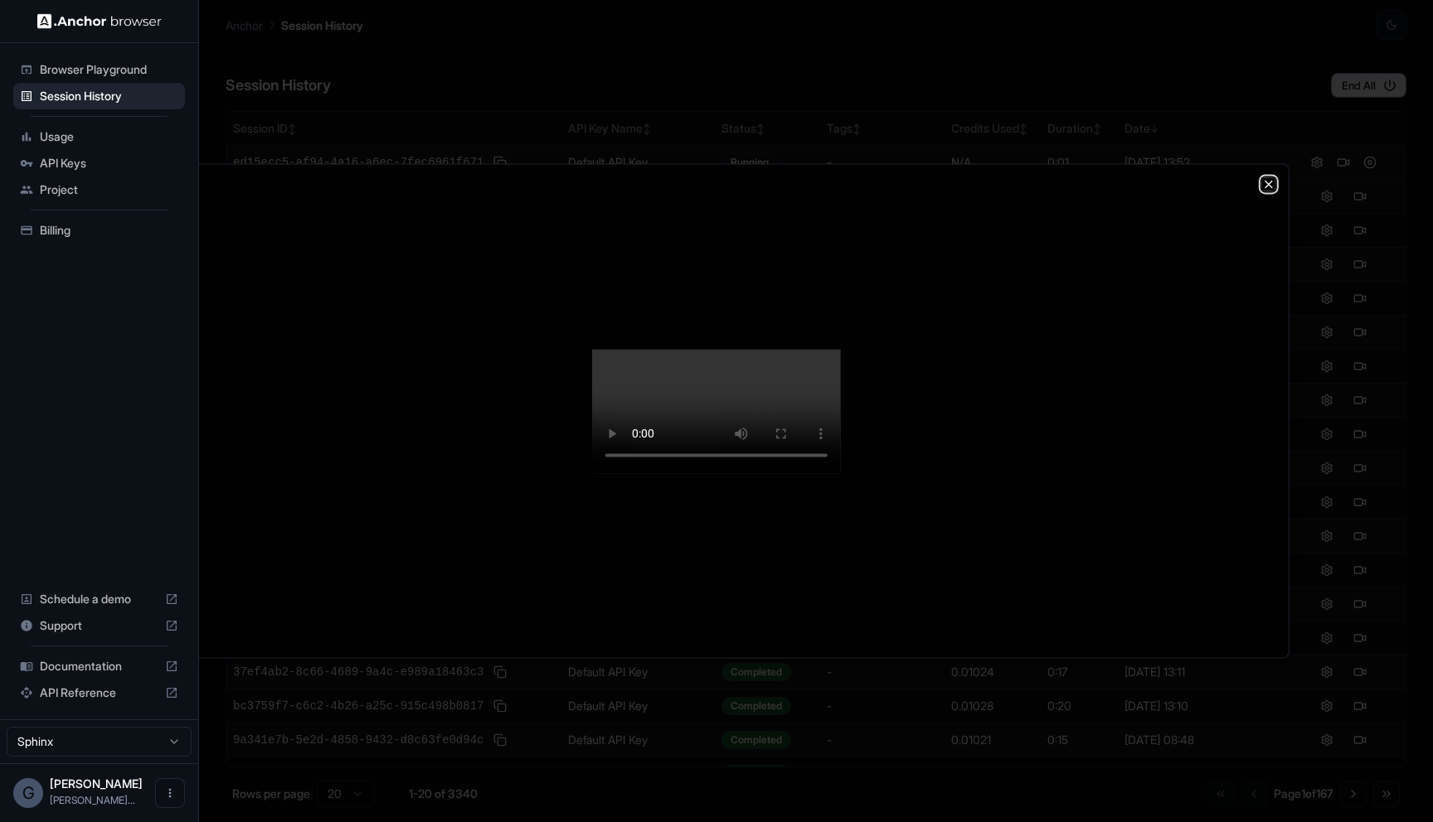
click at [1266, 177] on icon "button" at bounding box center [1268, 183] width 13 height 13
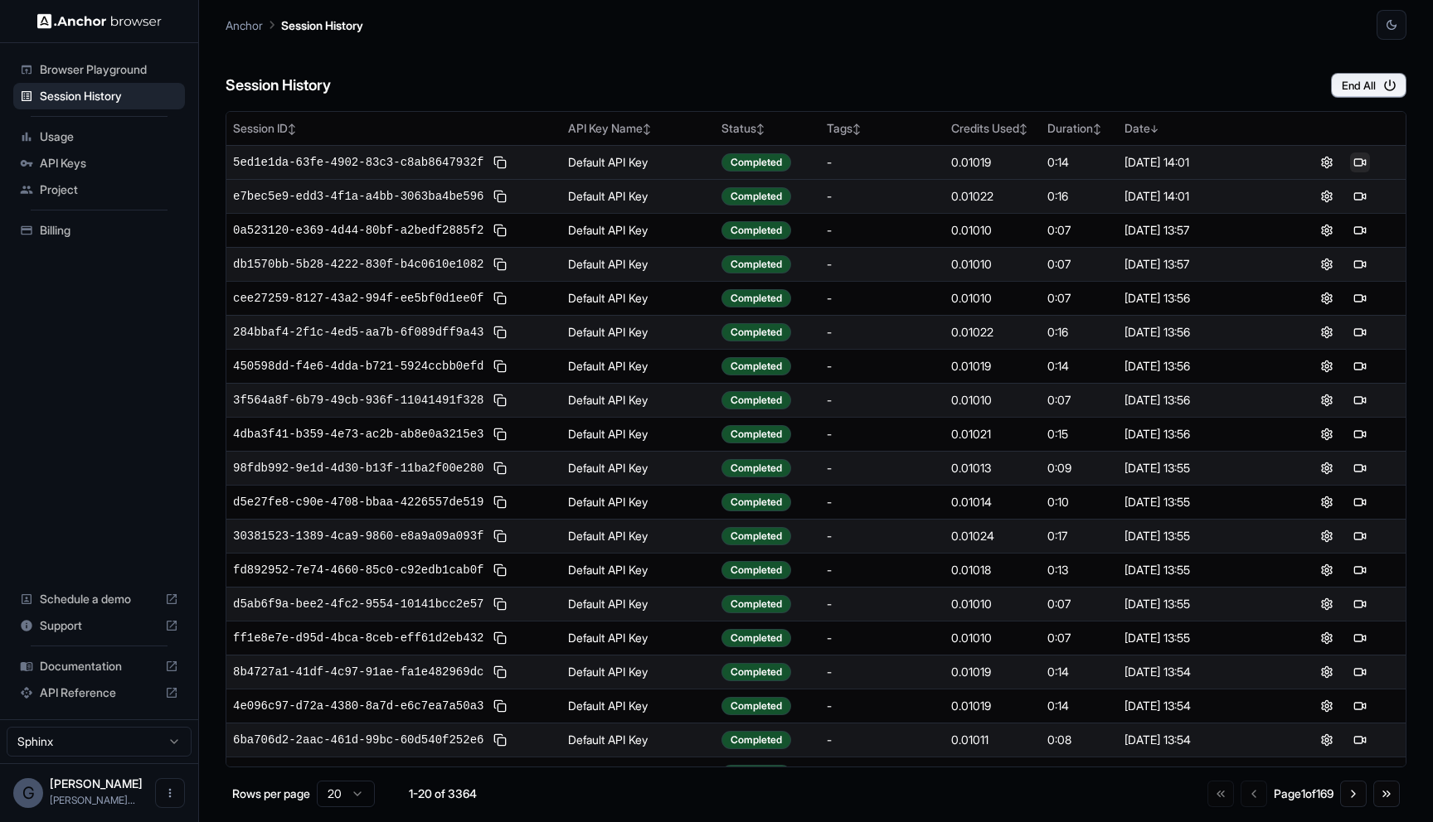
click at [1360, 167] on button at bounding box center [1360, 163] width 20 height 20
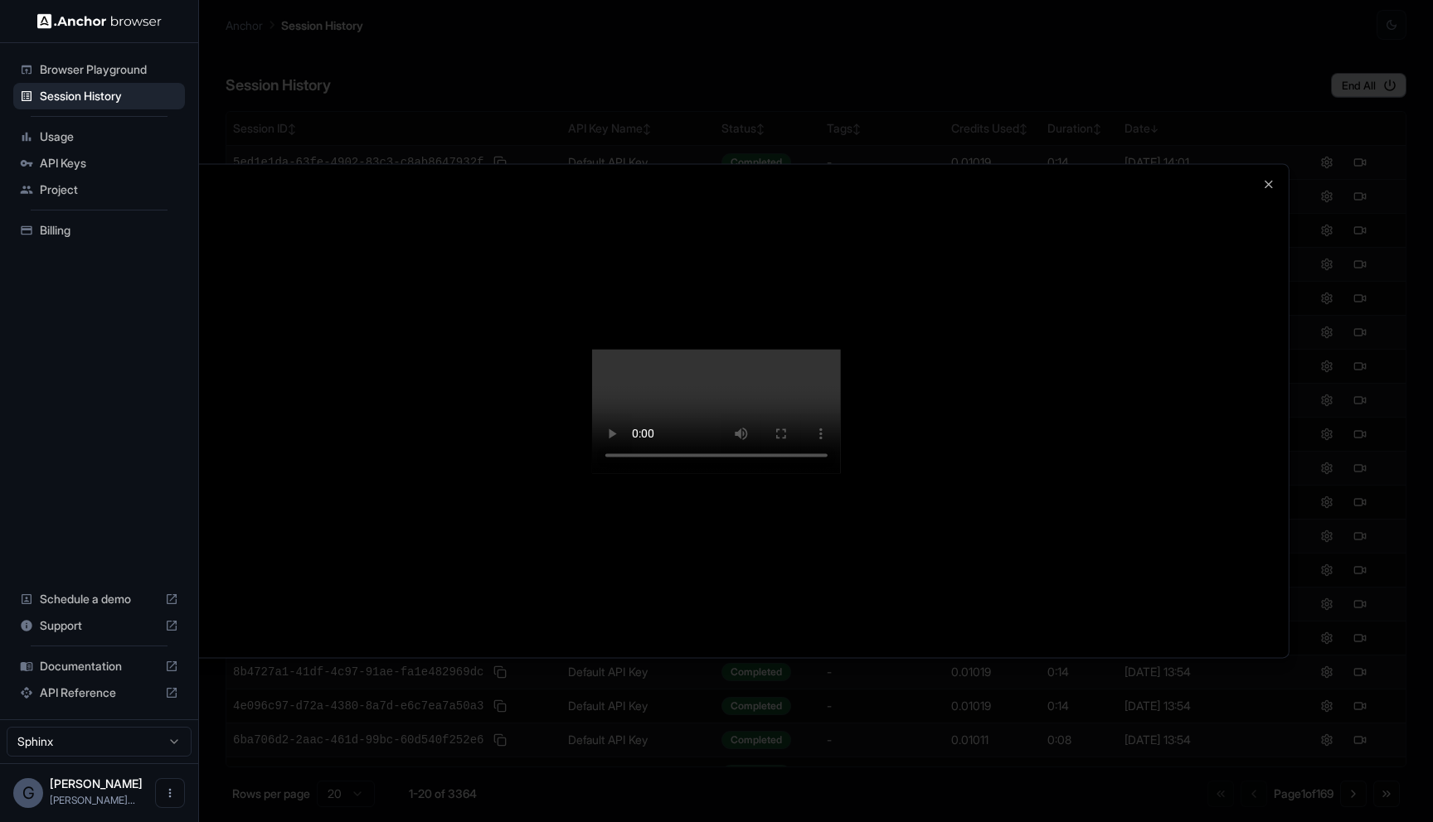
click at [1067, 740] on div at bounding box center [716, 411] width 1433 height 822
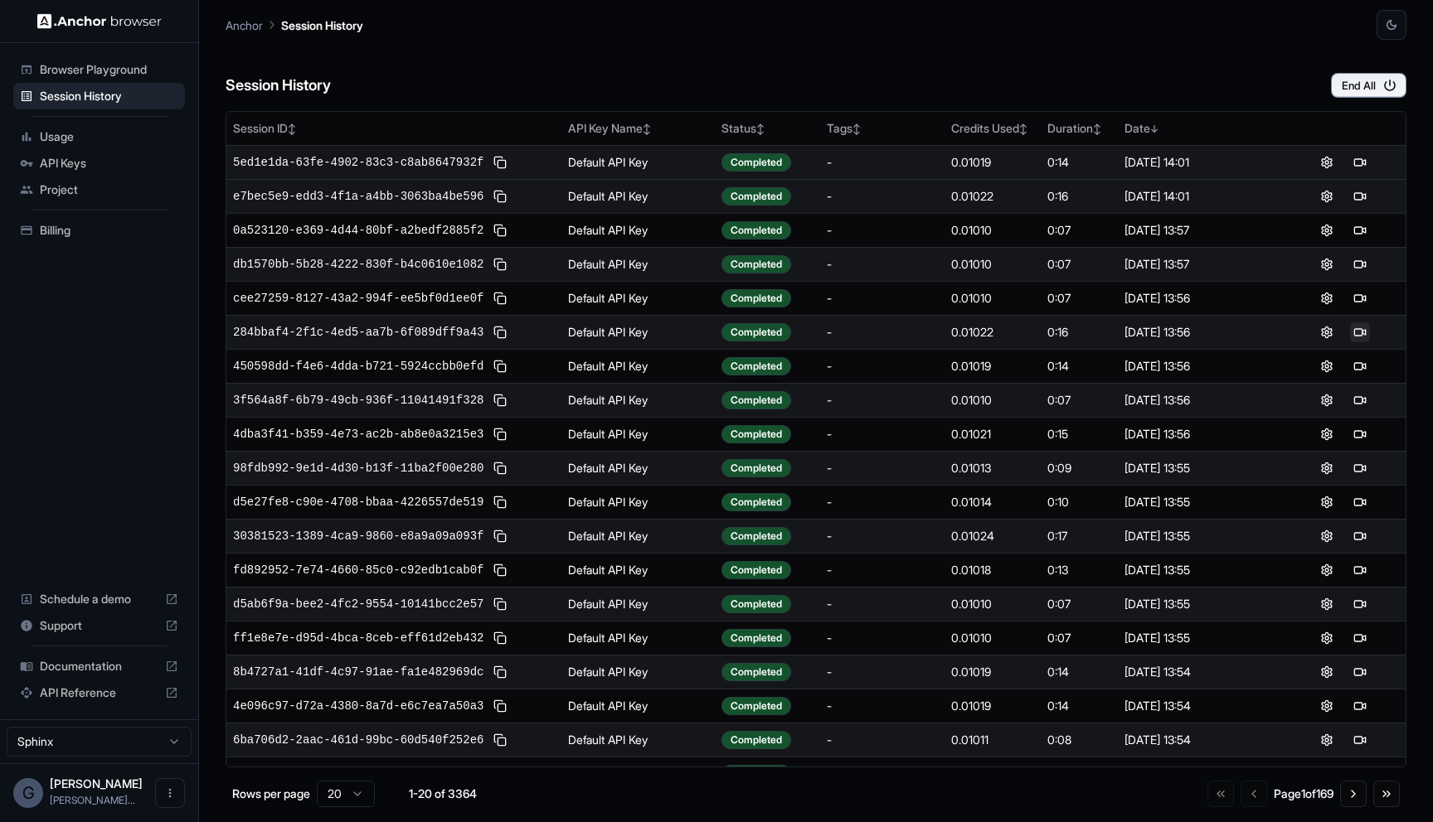
click at [1356, 330] on button at bounding box center [1360, 333] width 20 height 20
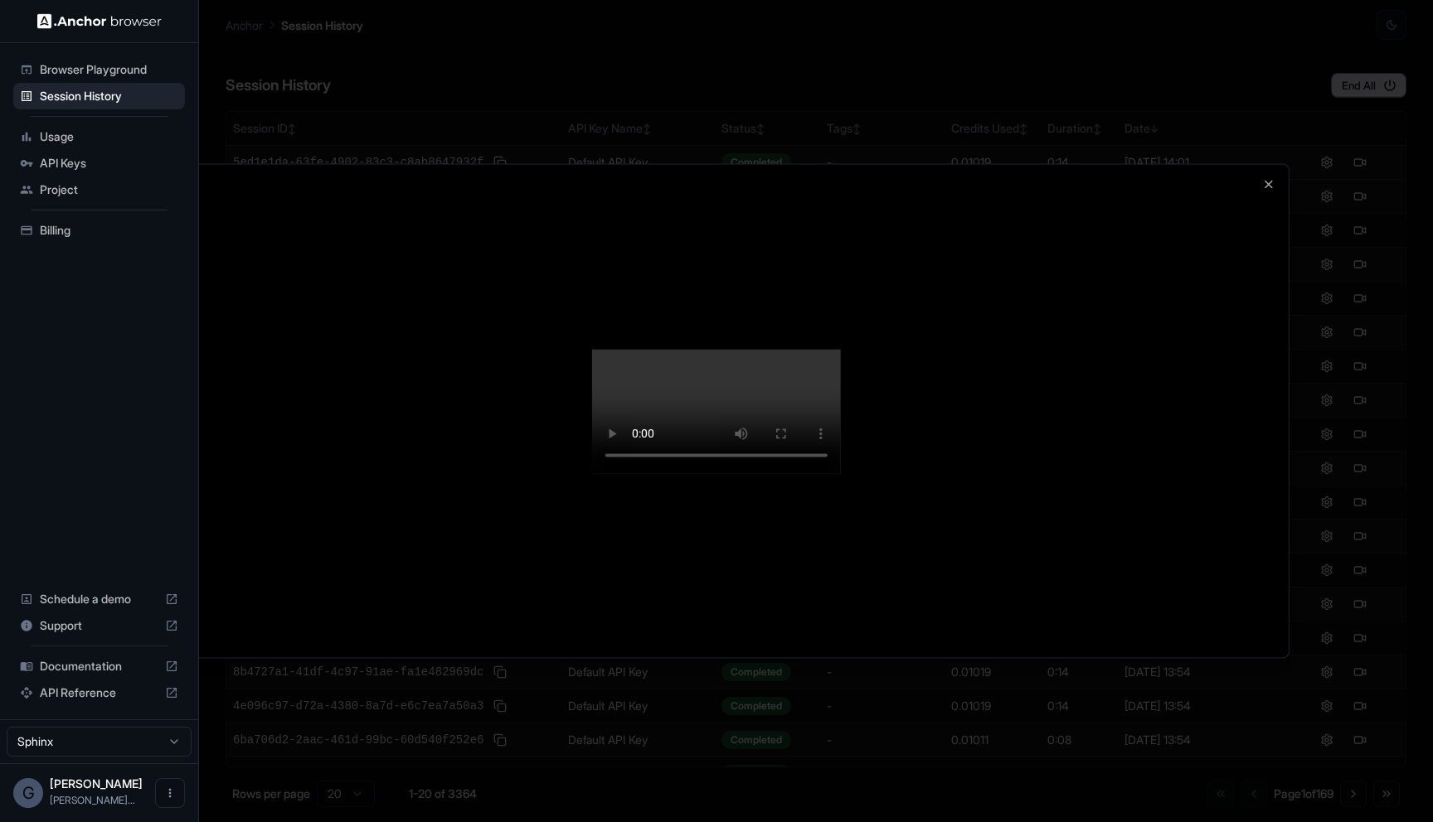
click at [1363, 289] on div at bounding box center [716, 411] width 1433 height 822
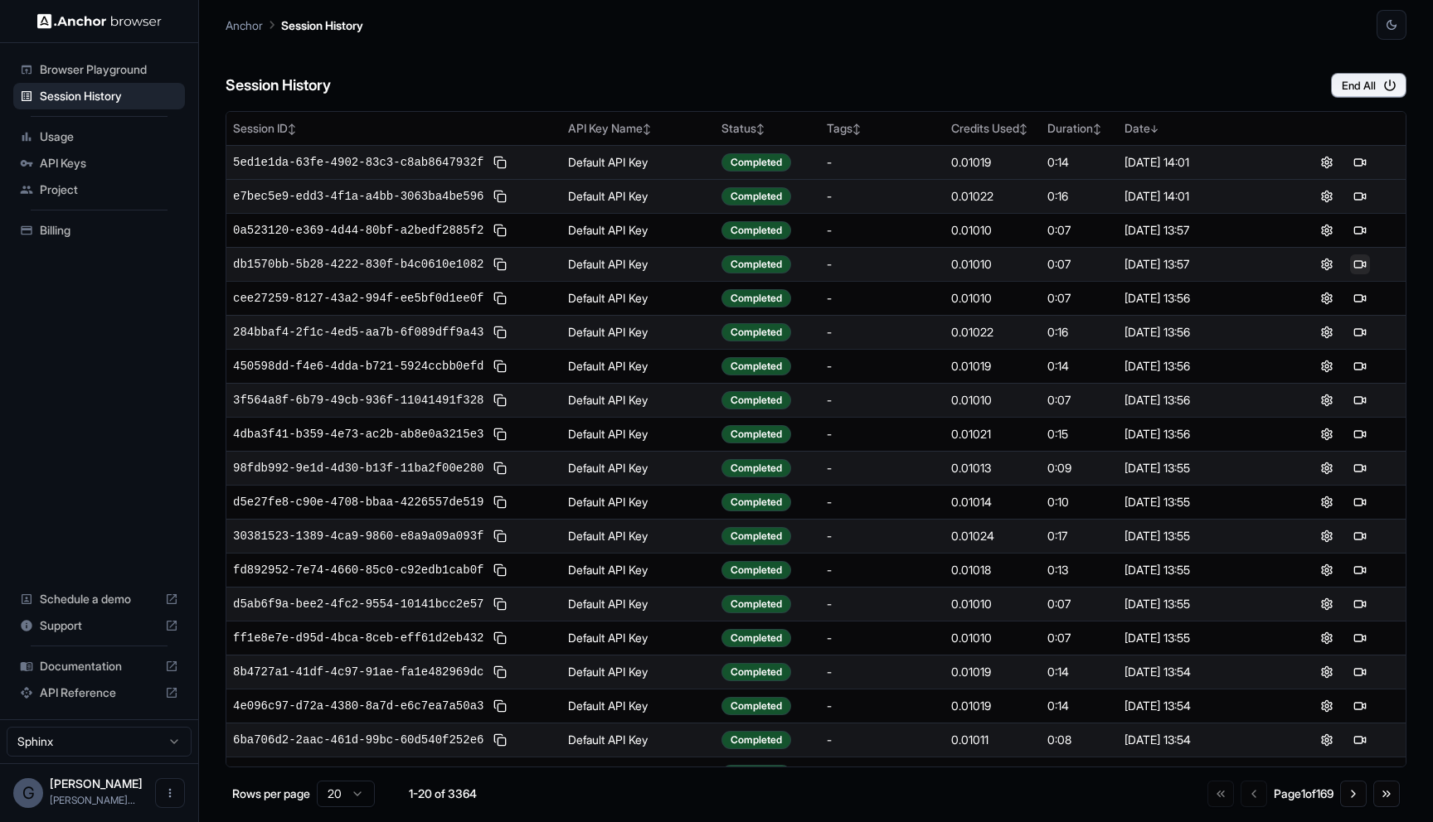
click at [1362, 267] on button at bounding box center [1360, 265] width 20 height 20
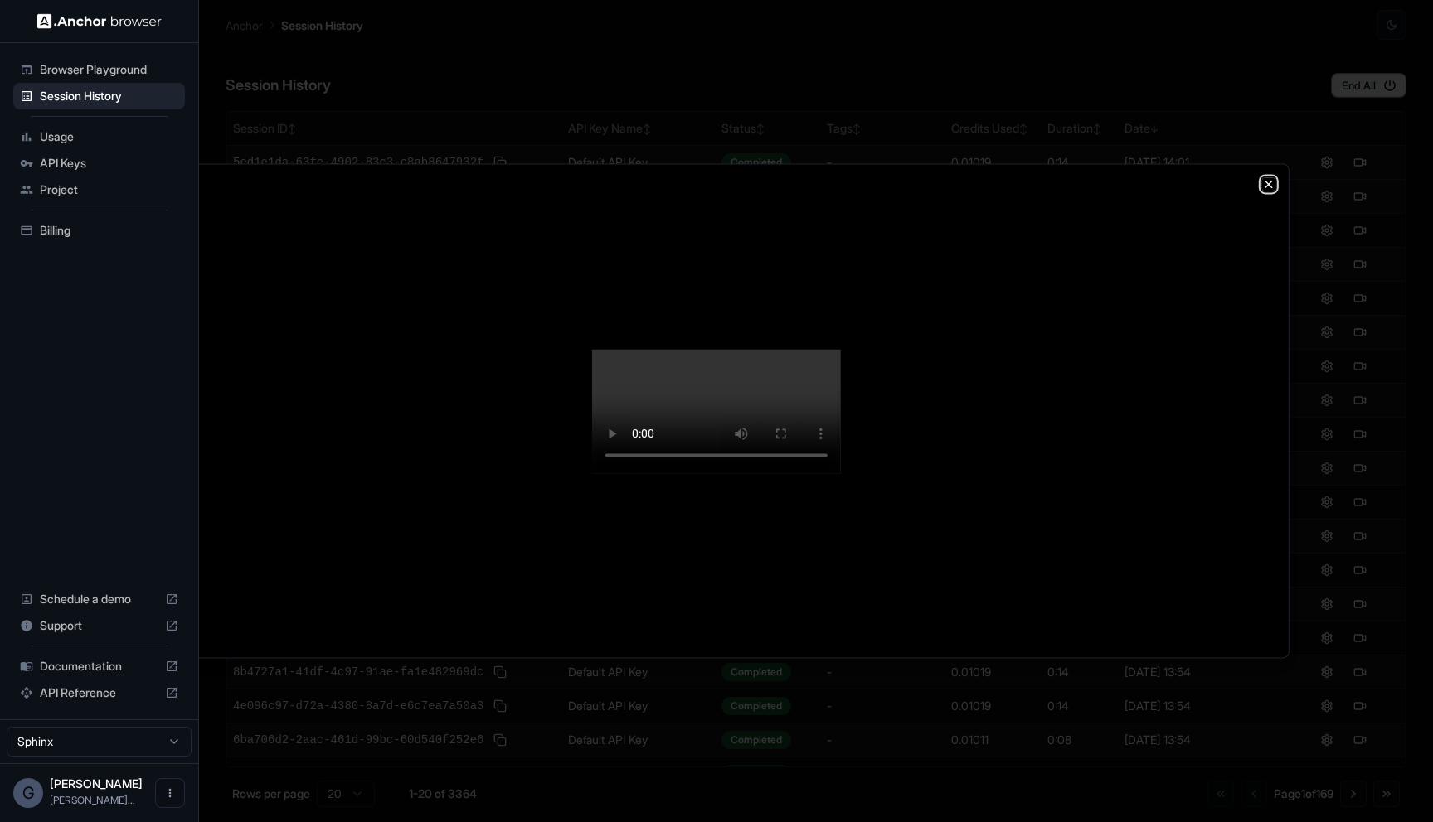
click at [1263, 177] on icon "button" at bounding box center [1268, 183] width 13 height 13
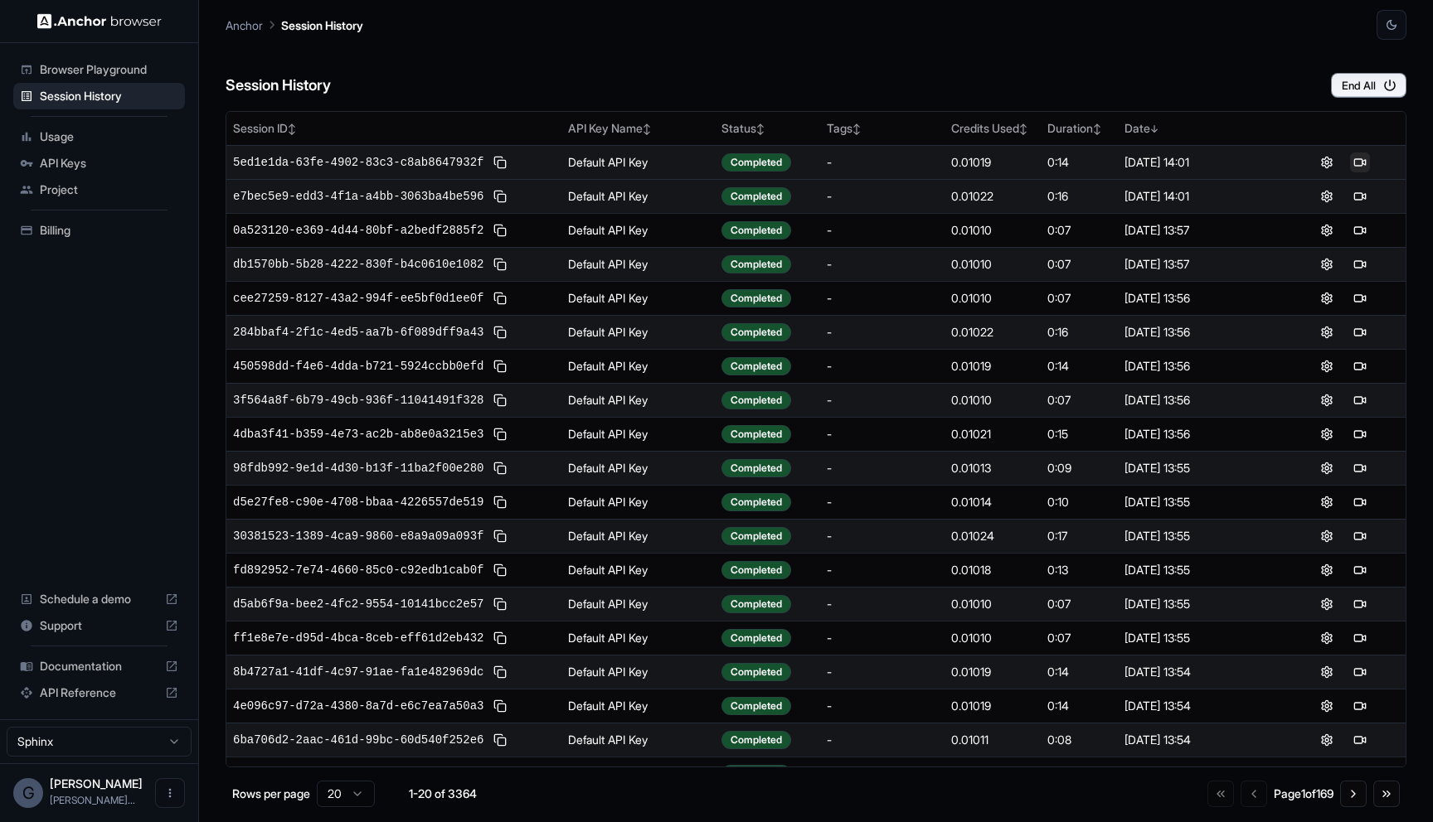
click at [1364, 169] on button at bounding box center [1360, 163] width 20 height 20
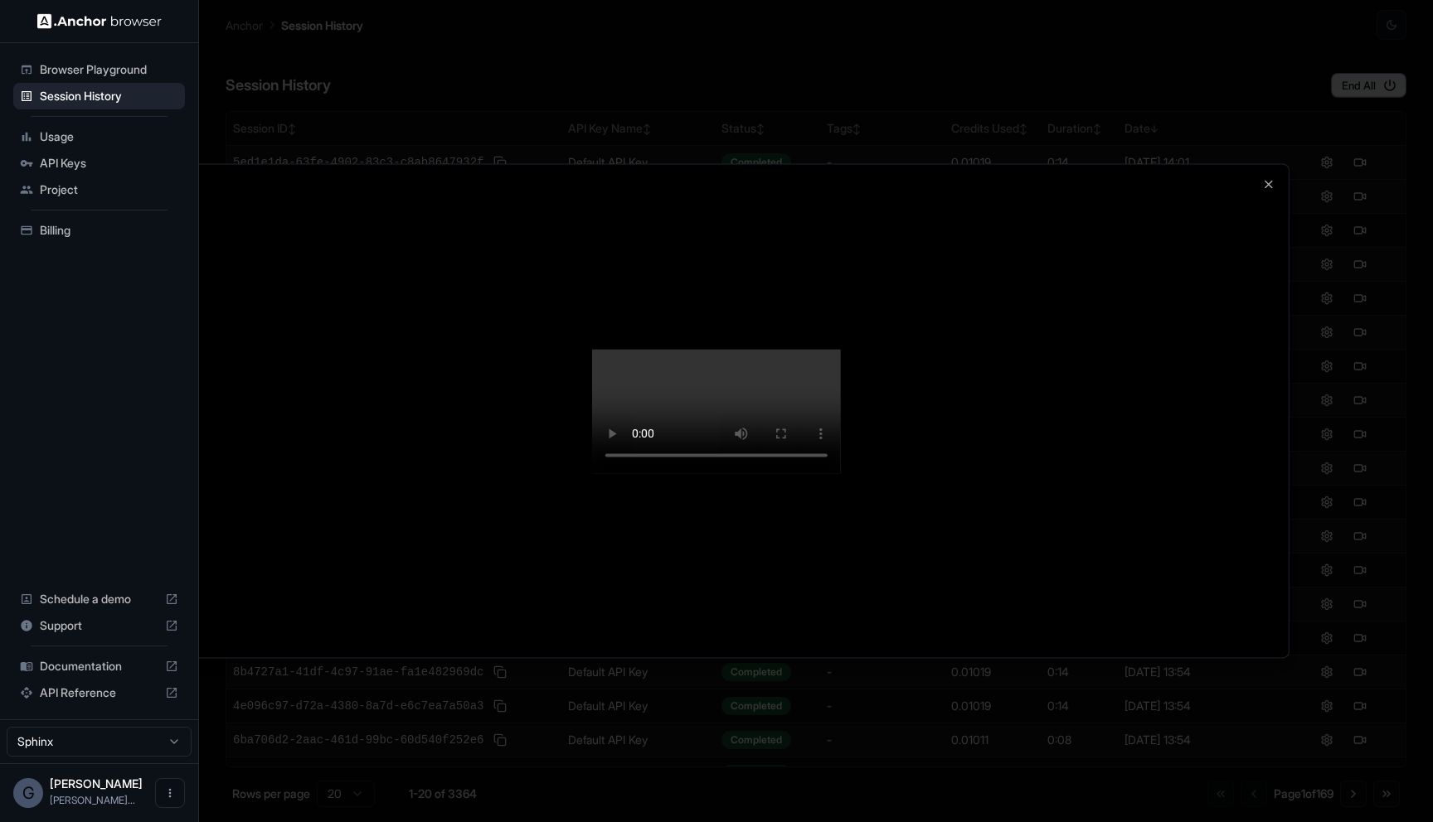
click at [1335, 309] on div at bounding box center [716, 411] width 1433 height 822
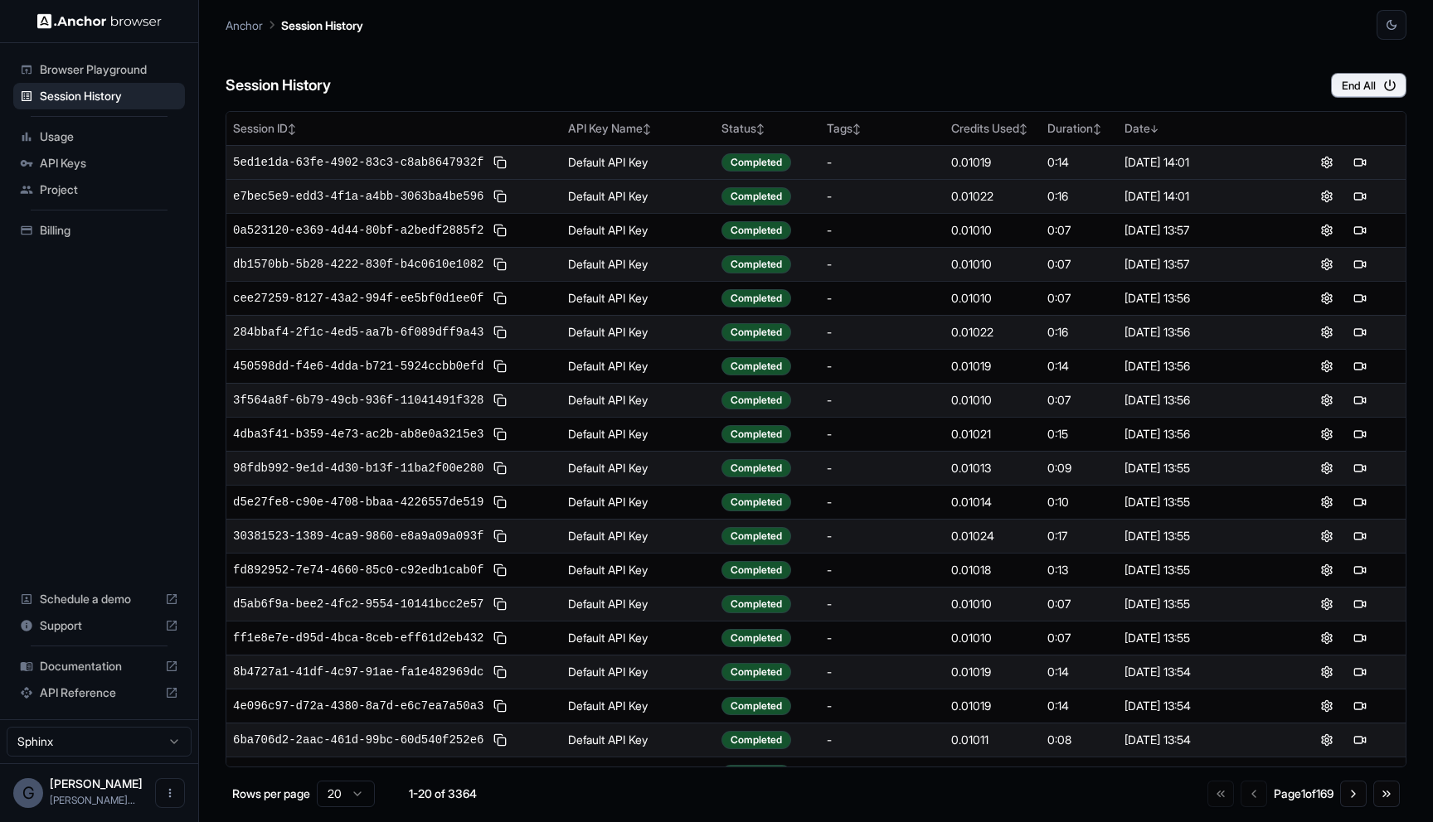
click at [1370, 163] on div at bounding box center [1343, 163] width 111 height 20
click at [1356, 161] on button at bounding box center [1360, 163] width 20 height 20
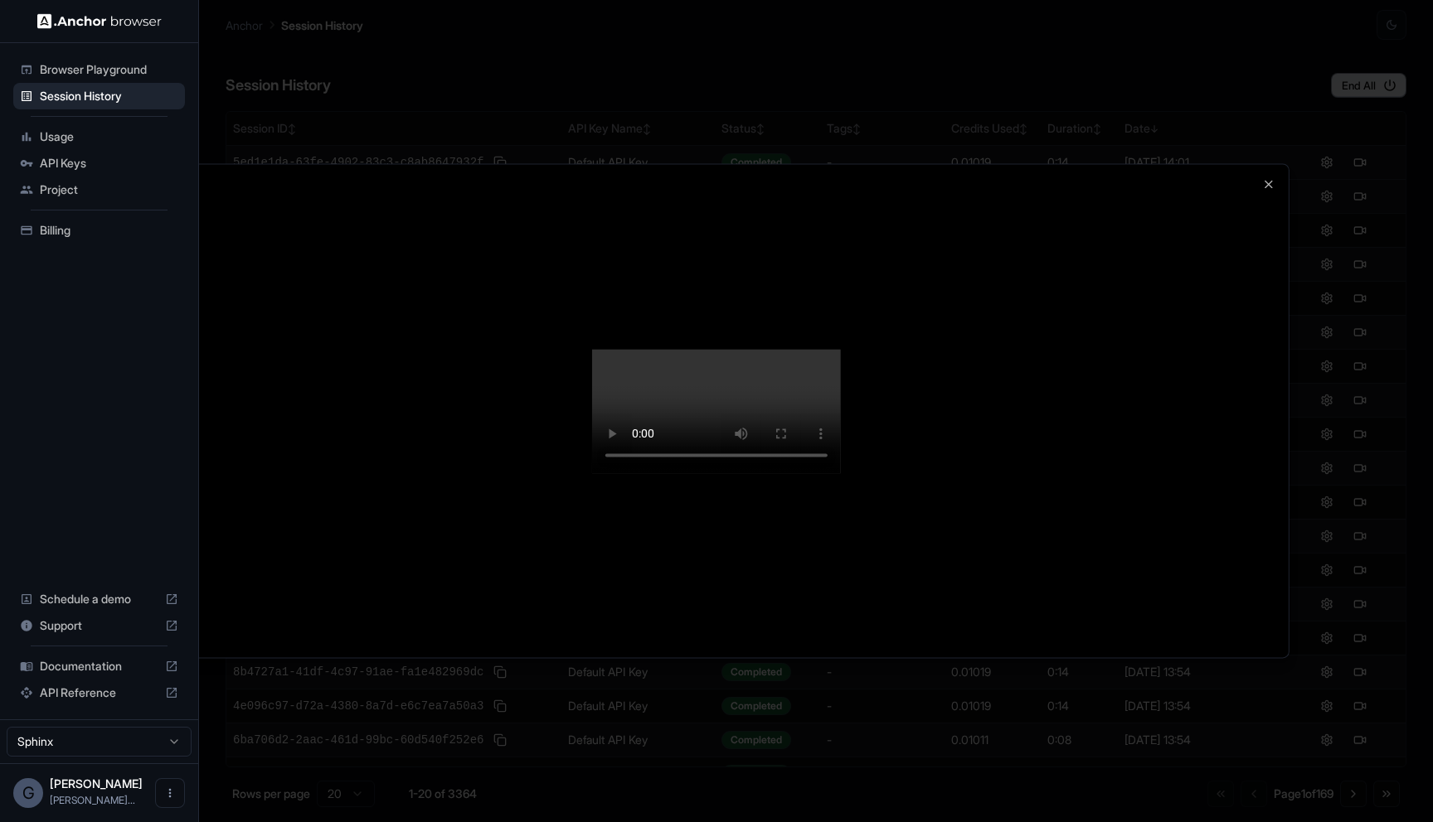
click at [1266, 164] on div at bounding box center [716, 410] width 1144 height 493
click at [1264, 177] on icon "button" at bounding box center [1268, 183] width 13 height 13
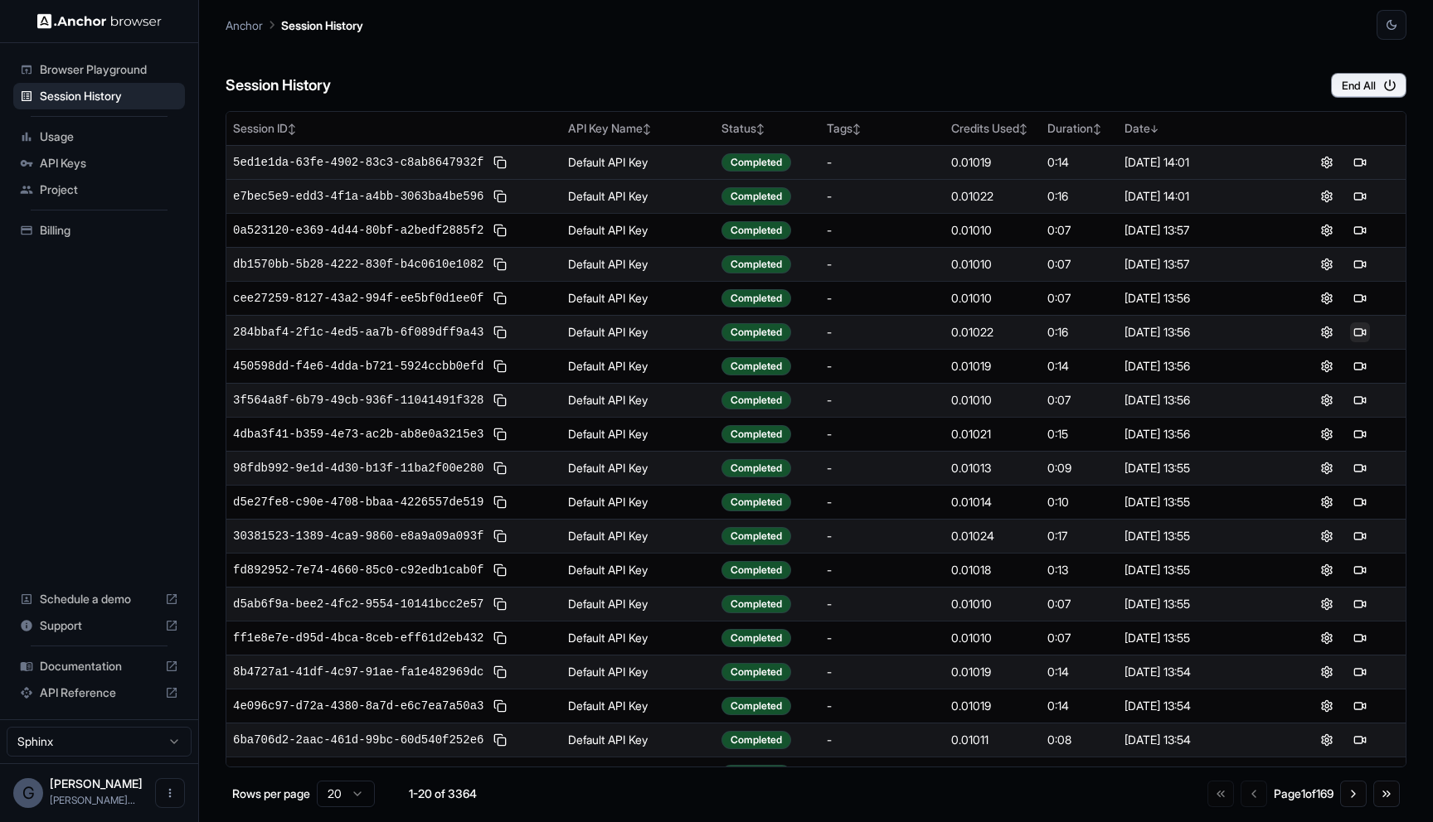
click at [1366, 331] on button at bounding box center [1360, 333] width 20 height 20
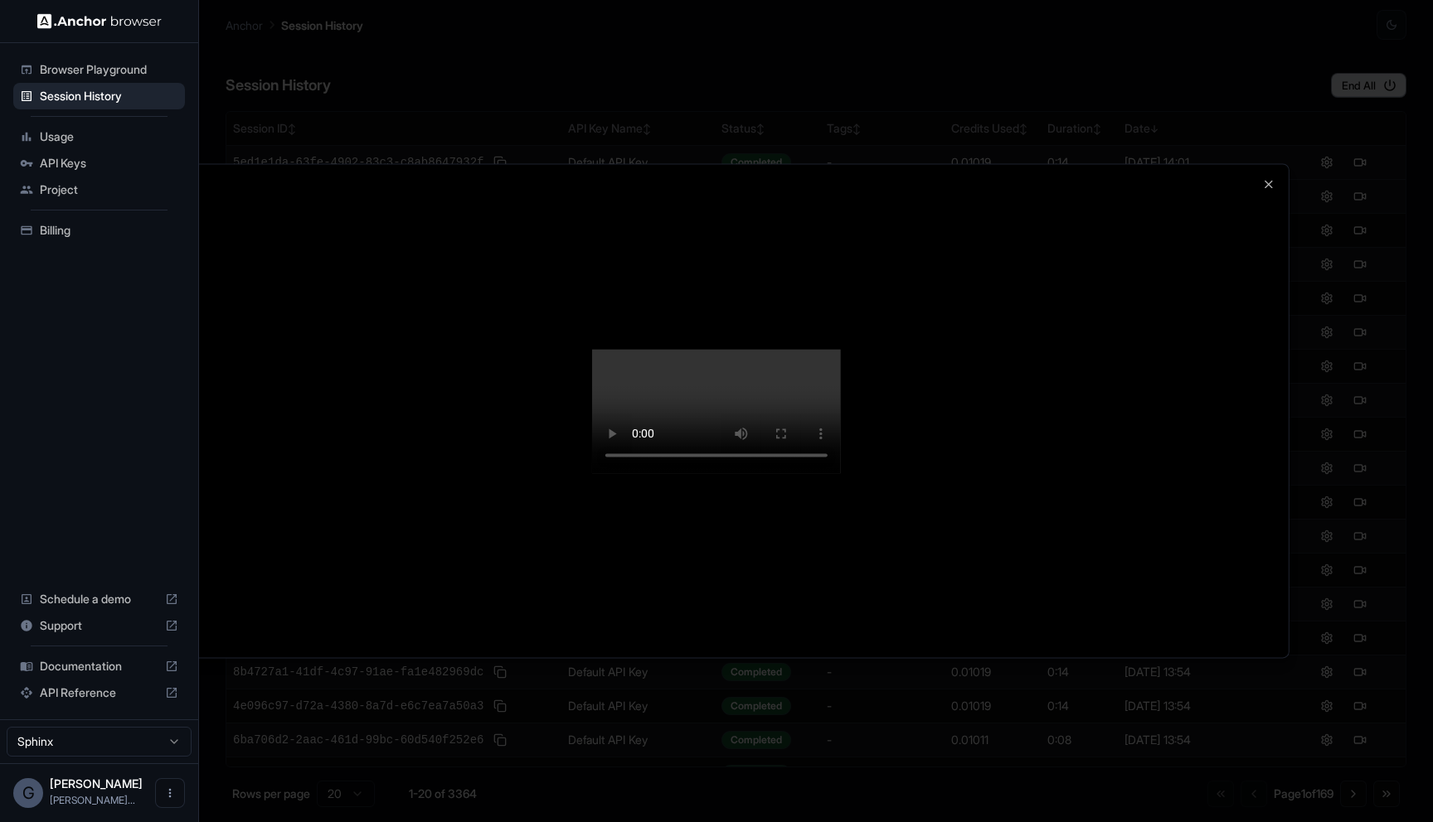
click at [1269, 164] on div at bounding box center [716, 410] width 1144 height 493
click at [1269, 177] on icon "button" at bounding box center [1268, 183] width 13 height 13
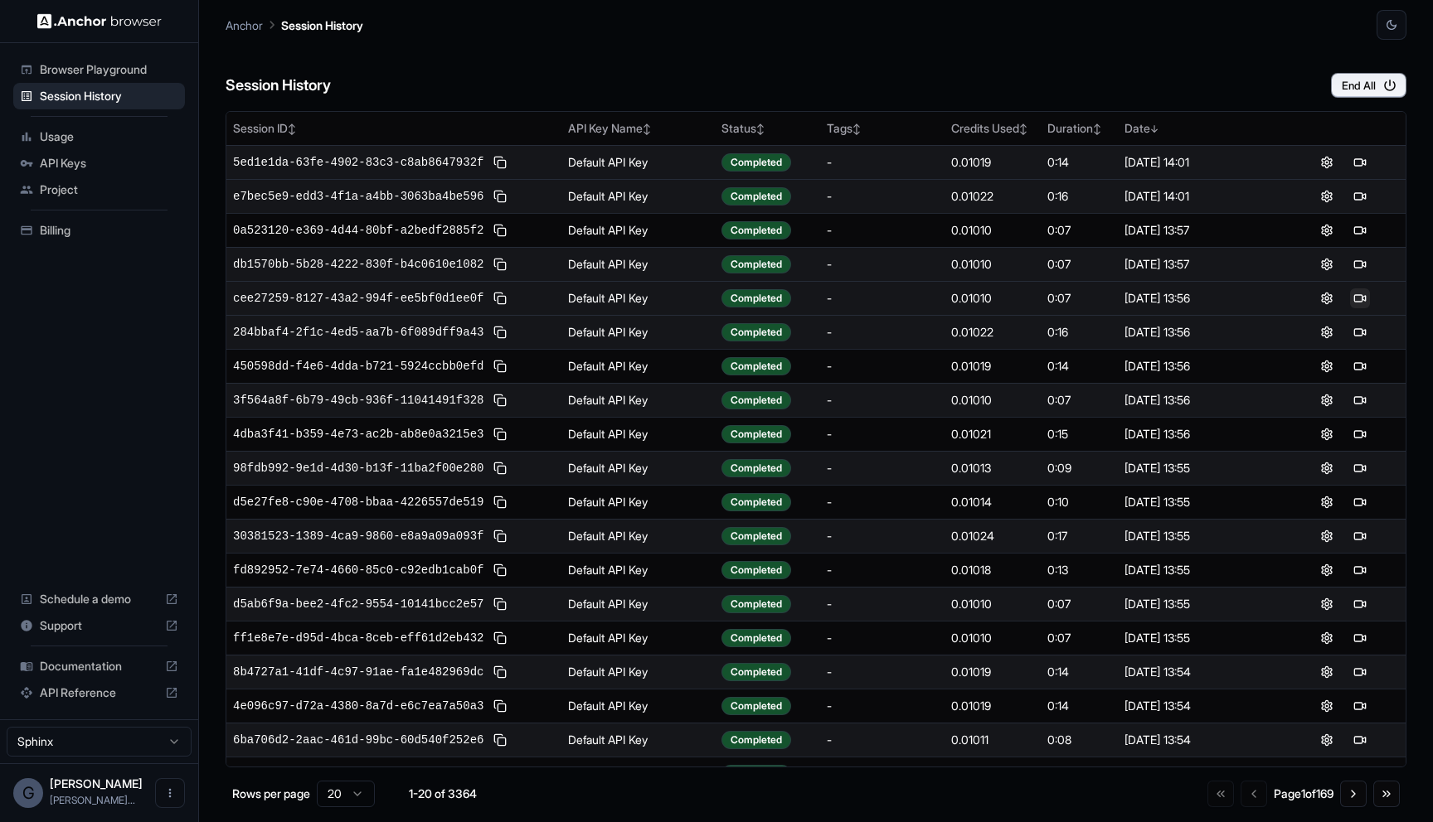
click at [1362, 292] on button at bounding box center [1360, 299] width 20 height 20
